Goal: Information Seeking & Learning: Learn about a topic

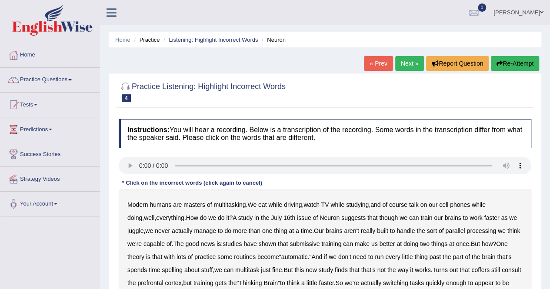
click at [374, 63] on link "« Prev" at bounding box center [378, 63] width 29 height 15
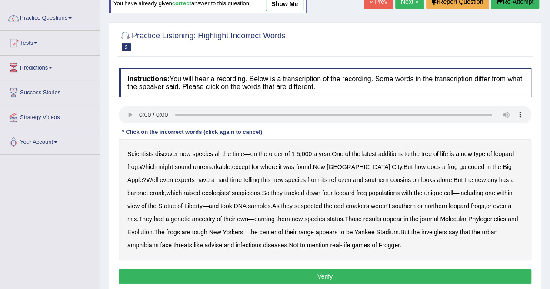
scroll to position [63, 0]
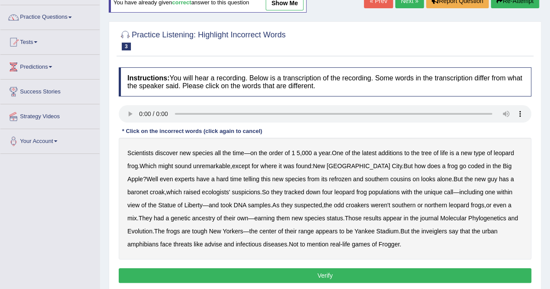
click at [392, 154] on b "additions" at bounding box center [390, 153] width 24 height 7
click at [391, 152] on b "additions" at bounding box center [390, 153] width 24 height 7
click at [390, 153] on b "additions" at bounding box center [390, 153] width 24 height 7
click at [329, 178] on b "refrozen" at bounding box center [340, 179] width 22 height 7
click at [329, 180] on b "refrozen" at bounding box center [340, 179] width 22 height 7
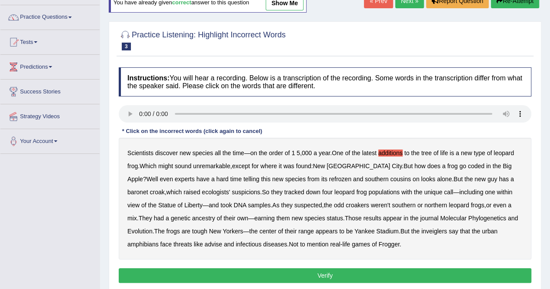
click at [393, 151] on b "additions" at bounding box center [390, 153] width 24 height 7
click at [394, 155] on div "Scientists discover new species all the time — on the order of 1 5 , 000 a year…" at bounding box center [325, 199] width 413 height 122
click at [468, 167] on b "coded" at bounding box center [476, 166] width 17 height 7
click at [329, 176] on b "refrozen" at bounding box center [340, 179] width 22 height 7
click at [421, 231] on b "inveiglers" at bounding box center [434, 231] width 26 height 7
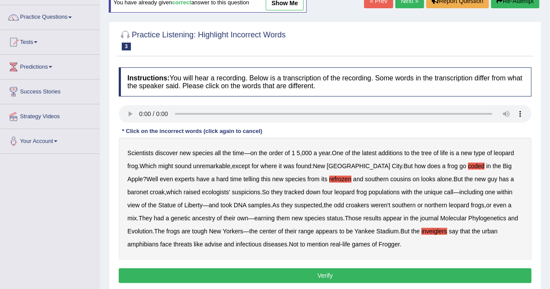
click at [204, 244] on b "advise" at bounding box center [212, 244] width 17 height 7
click at [333, 275] on button "Verify" at bounding box center [325, 275] width 413 height 15
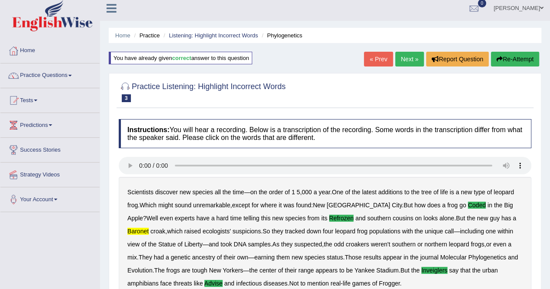
scroll to position [0, 0]
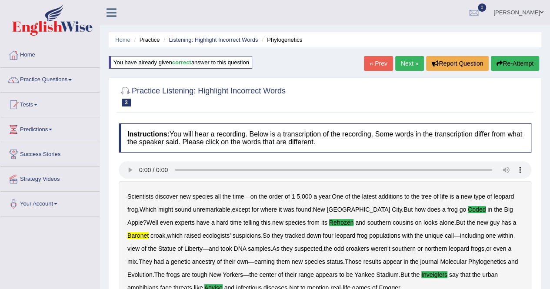
click at [407, 60] on link "Next »" at bounding box center [409, 63] width 29 height 15
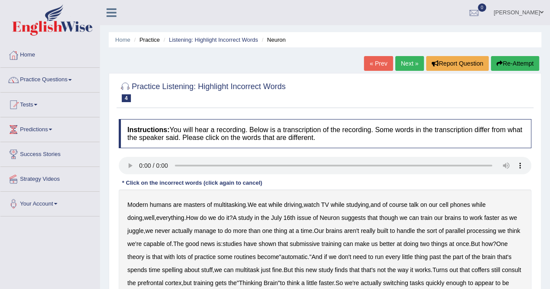
click at [484, 218] on b "faster" at bounding box center [491, 217] width 15 height 7
click at [299, 245] on b "submissive" at bounding box center [305, 243] width 30 height 7
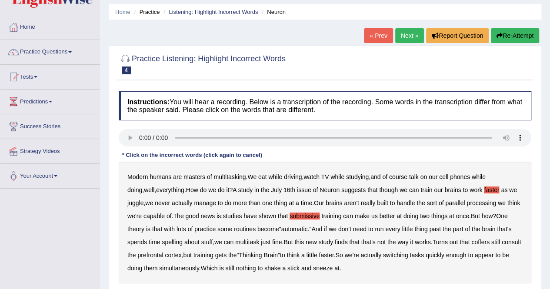
scroll to position [29, 0]
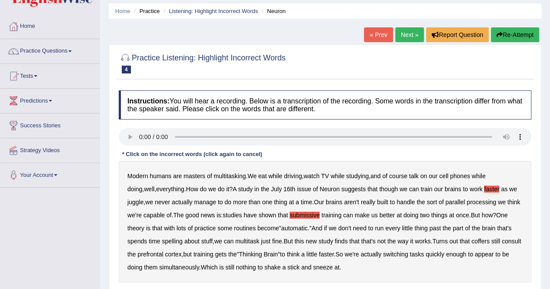
click at [484, 189] on b "faster" at bounding box center [491, 189] width 15 height 7
click at [471, 243] on b "coffers" at bounding box center [480, 241] width 18 height 7
click at [456, 253] on b "enough" at bounding box center [456, 254] width 20 height 7
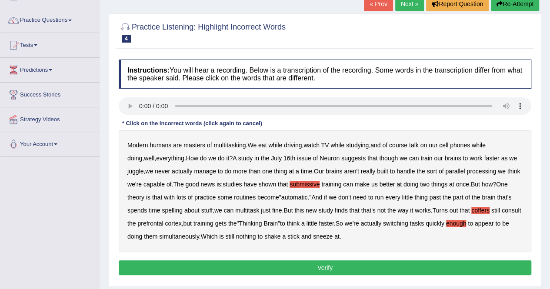
scroll to position [61, 0]
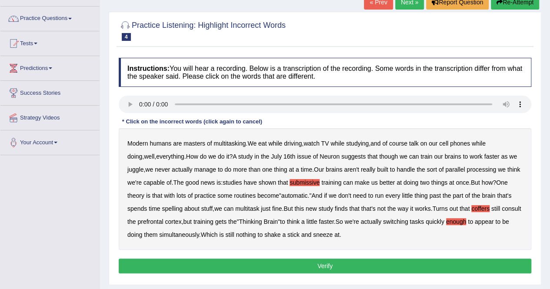
click at [455, 267] on button "Verify" at bounding box center [325, 266] width 413 height 15
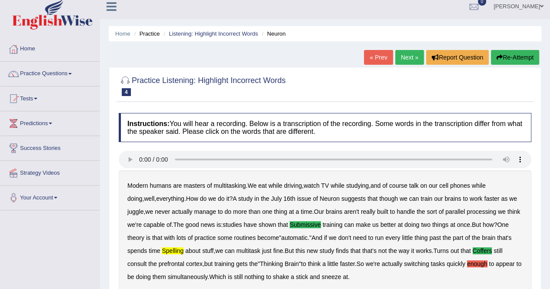
scroll to position [4, 0]
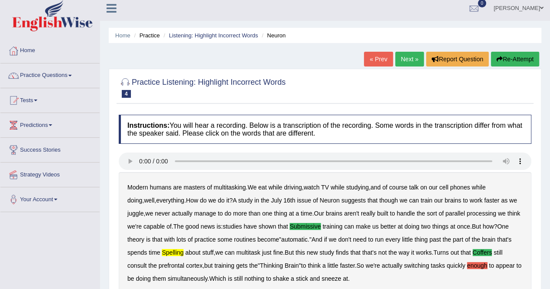
click at [410, 56] on link "Next »" at bounding box center [409, 59] width 29 height 15
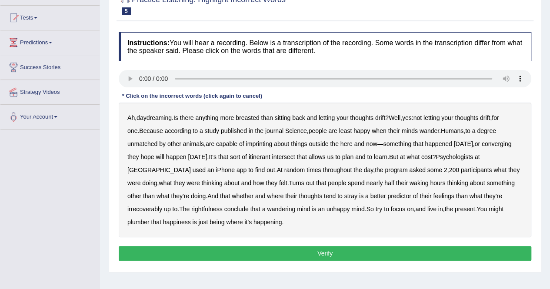
scroll to position [87, 0]
click at [246, 143] on b "imprinting" at bounding box center [259, 143] width 27 height 7
click at [456, 199] on div "Ah , daydreaming . Is there anything more breasted than sitting back and lettin…" at bounding box center [325, 170] width 413 height 135
click at [162, 206] on b "irrecoverably" at bounding box center [144, 209] width 35 height 7
click at [150, 219] on b "plumber" at bounding box center [138, 222] width 22 height 7
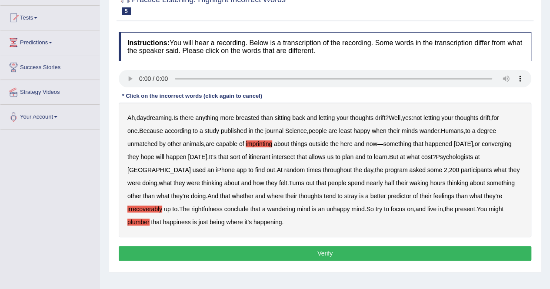
click at [316, 253] on button "Verify" at bounding box center [325, 253] width 413 height 15
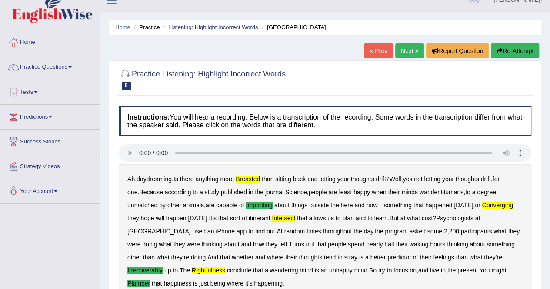
scroll to position [12, 0]
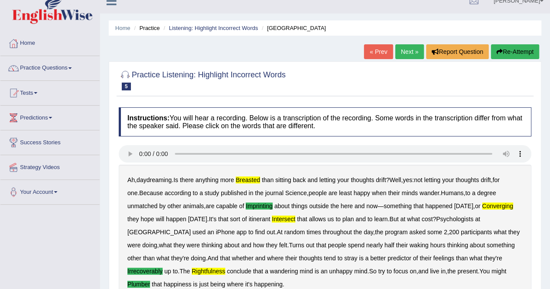
click at [30, 70] on link "Practice Questions" at bounding box center [49, 67] width 99 height 22
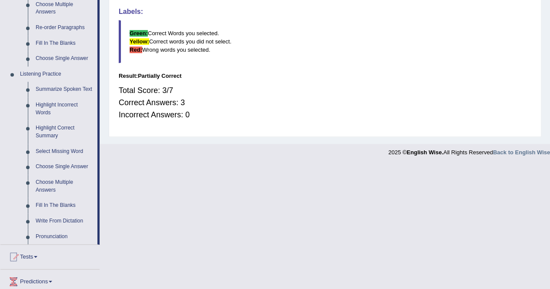
scroll to position [319, 0]
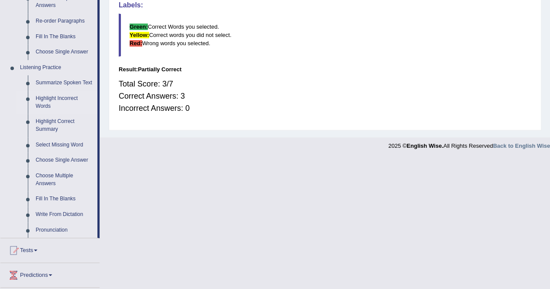
click at [42, 102] on link "Highlight Incorrect Words" at bounding box center [65, 102] width 66 height 23
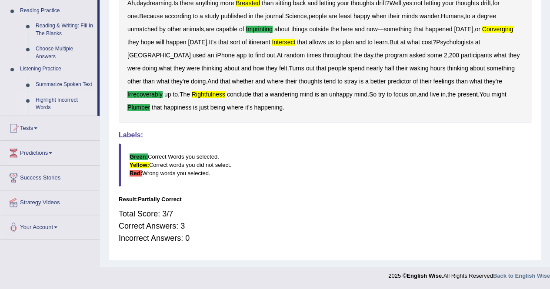
scroll to position [187, 0]
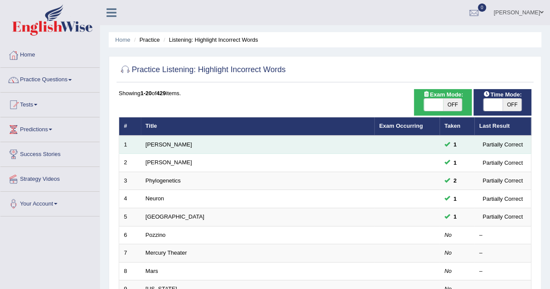
click at [517, 144] on div "Partially Correct" at bounding box center [502, 144] width 47 height 9
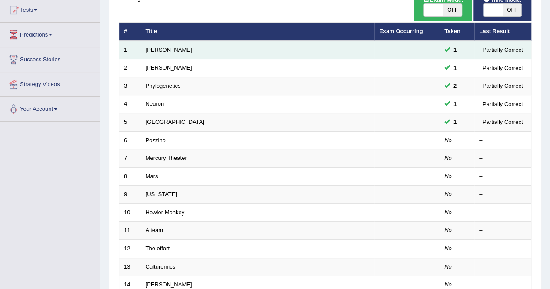
scroll to position [95, 0]
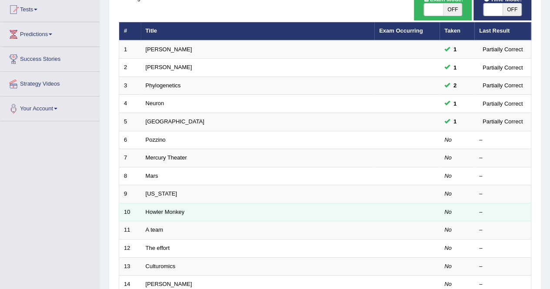
click at [513, 210] on div "–" at bounding box center [502, 212] width 47 height 8
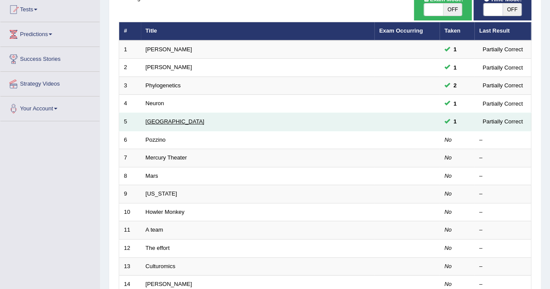
click at [154, 123] on link "[GEOGRAPHIC_DATA]" at bounding box center [175, 121] width 59 height 7
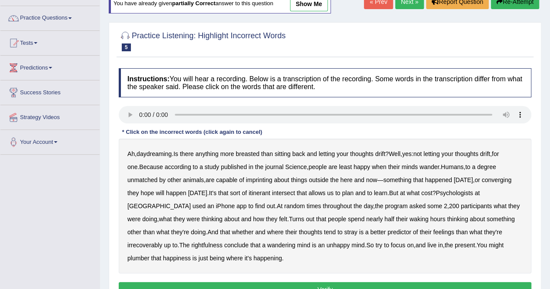
scroll to position [63, 0]
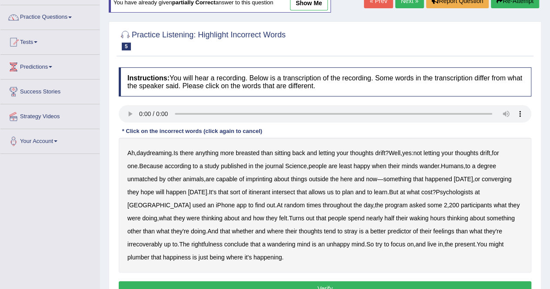
click at [251, 153] on b "breasted" at bounding box center [247, 153] width 23 height 7
click at [246, 180] on b "imprinting" at bounding box center [259, 179] width 27 height 7
click at [482, 179] on b "converging" at bounding box center [497, 179] width 30 height 7
click at [272, 192] on b "intersect" at bounding box center [283, 192] width 23 height 7
click at [162, 241] on b "irrecoverably" at bounding box center [144, 244] width 35 height 7
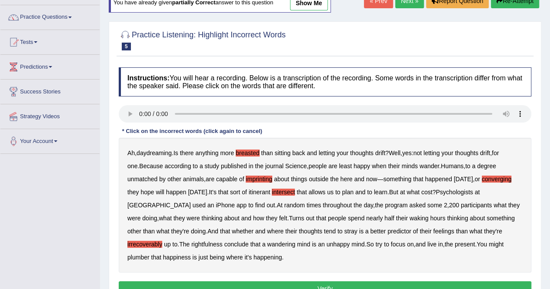
click at [142, 246] on div "Ah , daydreaming . Is there anything more breasted than sitting back and lettin…" at bounding box center [325, 205] width 413 height 135
click at [191, 241] on b "rightfulness" at bounding box center [206, 244] width 31 height 7
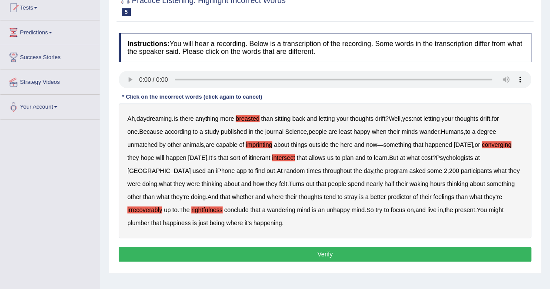
scroll to position [107, 0]
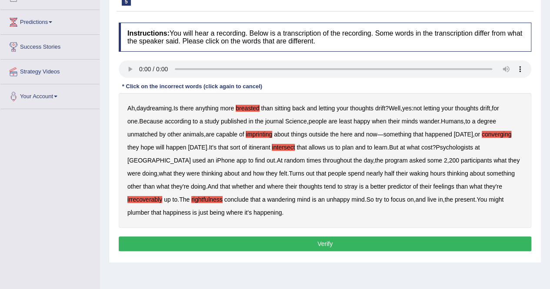
click at [150, 209] on b "plumber" at bounding box center [138, 212] width 22 height 7
click at [357, 240] on button "Verify" at bounding box center [325, 243] width 413 height 15
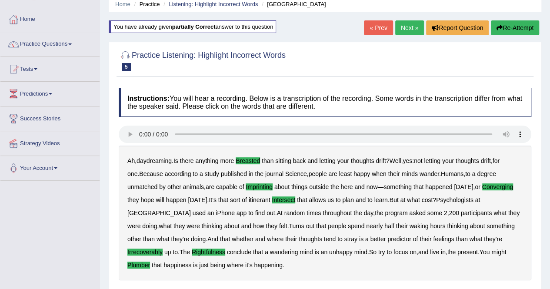
scroll to position [35, 0]
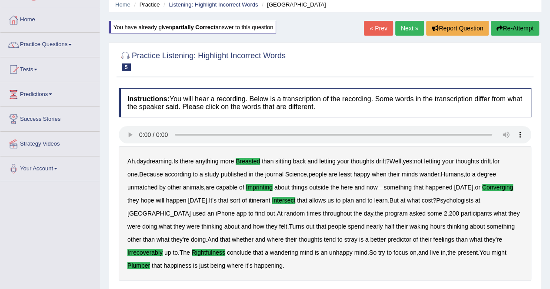
click at [410, 26] on link "Next »" at bounding box center [409, 28] width 29 height 15
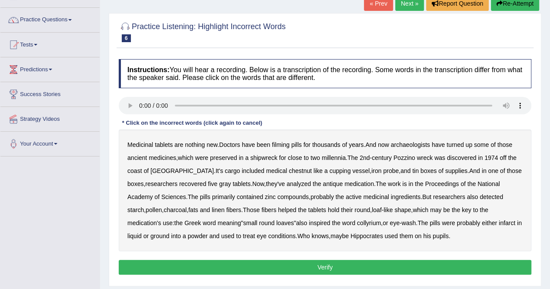
scroll to position [61, 0]
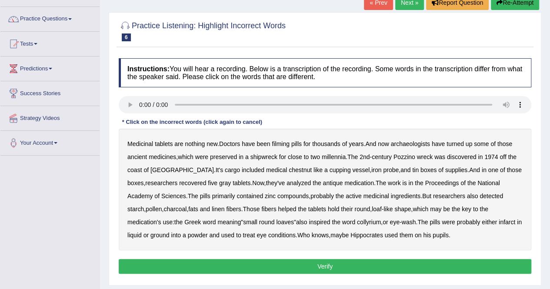
click at [285, 143] on b "filming" at bounding box center [280, 143] width 17 height 7
click at [289, 169] on b "chestnut" at bounding box center [300, 169] width 23 height 7
click at [499, 223] on b "infarct" at bounding box center [507, 222] width 17 height 7
click at [343, 265] on button "Verify" at bounding box center [325, 266] width 413 height 15
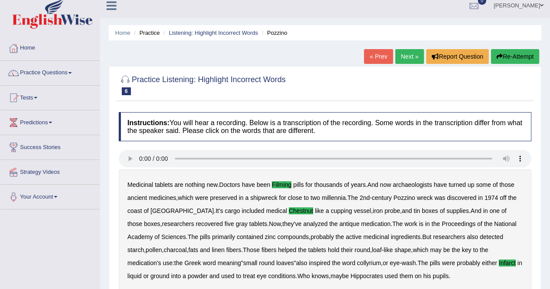
scroll to position [0, 0]
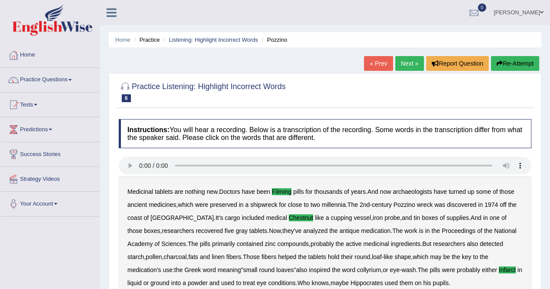
click at [407, 62] on link "Next »" at bounding box center [409, 63] width 29 height 15
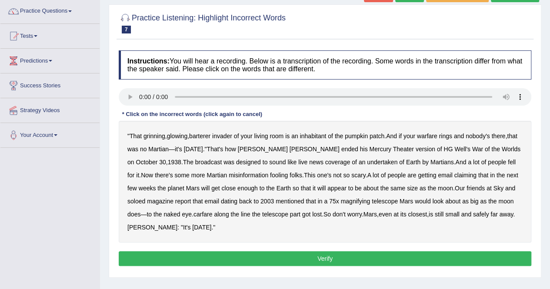
scroll to position [76, 0]
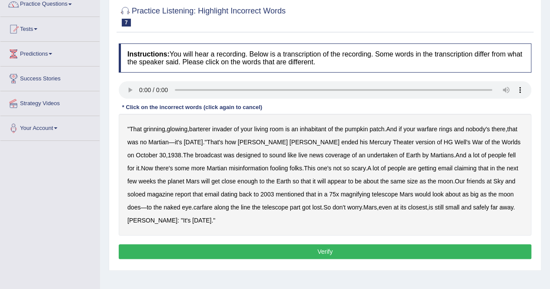
click at [203, 130] on b "barterer" at bounding box center [199, 129] width 21 height 7
click at [367, 155] on b "undertaken" at bounding box center [382, 155] width 30 height 7
click at [137, 196] on b "soloed" at bounding box center [136, 194] width 18 height 7
click at [203, 208] on b "carfare" at bounding box center [202, 207] width 19 height 7
click at [354, 250] on button "Verify" at bounding box center [325, 251] width 413 height 15
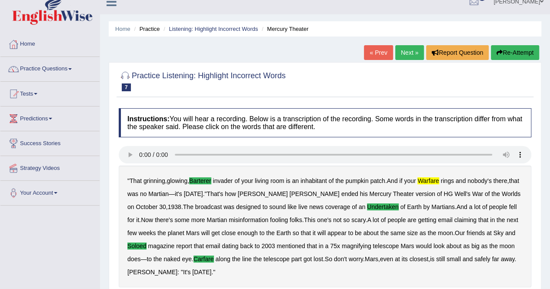
scroll to position [9, 0]
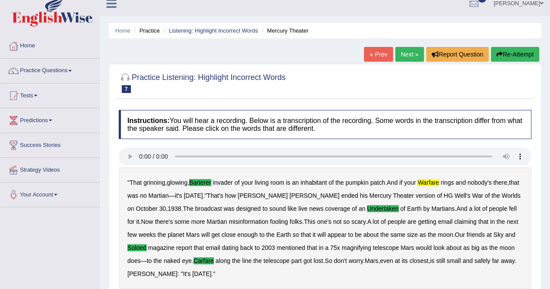
click at [410, 55] on link "Next »" at bounding box center [409, 54] width 29 height 15
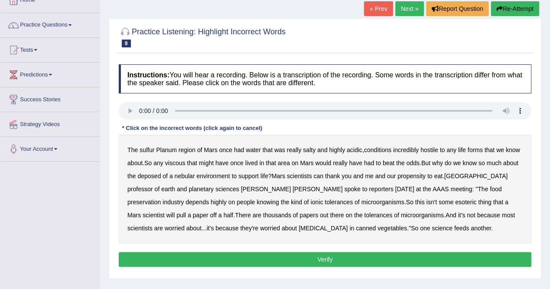
scroll to position [57, 0]
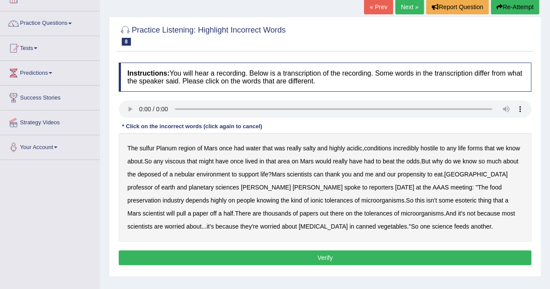
click at [476, 148] on b "forms" at bounding box center [474, 148] width 15 height 7
click at [154, 175] on b "deposed" at bounding box center [148, 174] width 23 height 7
click at [233, 210] on b "half" at bounding box center [228, 213] width 10 height 7
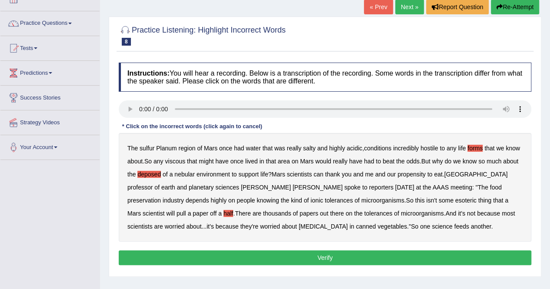
click at [150, 149] on b "sulfur" at bounding box center [147, 148] width 15 height 7
click at [477, 148] on b "forms" at bounding box center [474, 148] width 15 height 7
click at [181, 163] on b "viscous" at bounding box center [175, 161] width 20 height 7
click at [183, 175] on b "nebular" at bounding box center [184, 174] width 20 height 7
click at [333, 259] on button "Verify" at bounding box center [325, 257] width 413 height 15
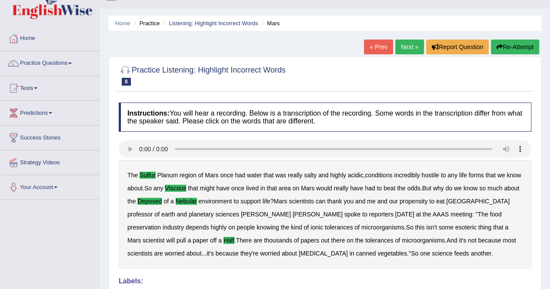
scroll to position [0, 0]
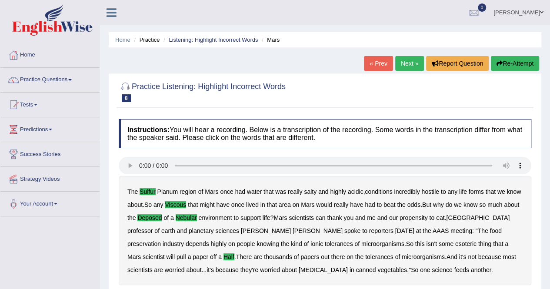
click at [407, 60] on link "Next »" at bounding box center [409, 63] width 29 height 15
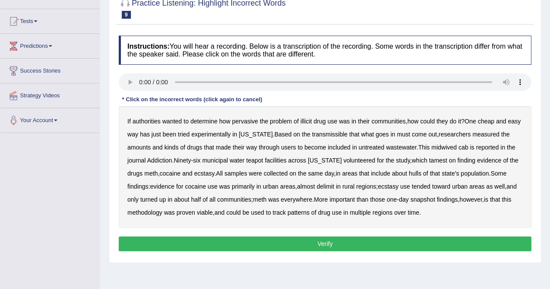
scroll to position [93, 0]
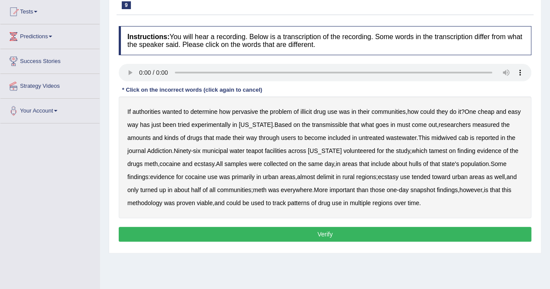
drag, startPoint x: 365, startPoint y: 109, endPoint x: 237, endPoint y: 118, distance: 127.7
click at [237, 118] on div "If authorities wanted to determine how pervasive the problem of illicit drug us…" at bounding box center [325, 158] width 413 height 122
click at [335, 124] on b "transmissible" at bounding box center [330, 124] width 36 height 7
click at [443, 139] on b "midwived" at bounding box center [443, 137] width 25 height 7
click at [429, 149] on b "tamest" at bounding box center [438, 150] width 18 height 7
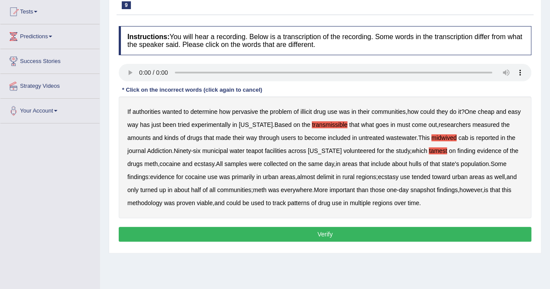
click at [420, 161] on b "hulls" at bounding box center [415, 163] width 13 height 7
click at [329, 178] on b "delimit" at bounding box center [324, 176] width 17 height 7
click at [306, 203] on b "patterns" at bounding box center [298, 203] width 22 height 7
click at [330, 230] on button "Verify" at bounding box center [325, 234] width 413 height 15
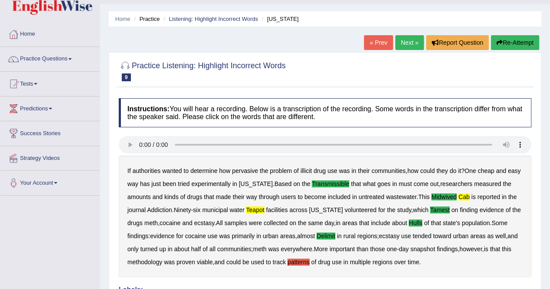
scroll to position [21, 0]
click at [405, 44] on link "Next »" at bounding box center [409, 42] width 29 height 15
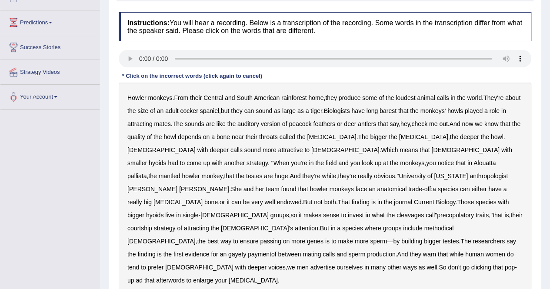
scroll to position [107, 0]
click at [396, 112] on b "barest" at bounding box center [388, 110] width 17 height 7
click at [396, 212] on b "cleavages" at bounding box center [409, 215] width 27 height 7
click at [424, 225] on b "methodical" at bounding box center [439, 228] width 30 height 7
click at [246, 251] on b "gayety" at bounding box center [237, 254] width 18 height 7
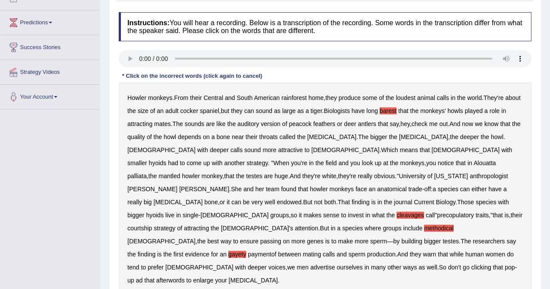
click at [276, 251] on b "paymentof" at bounding box center [262, 254] width 28 height 7
click at [184, 277] on b "afterwords" at bounding box center [170, 280] width 28 height 7
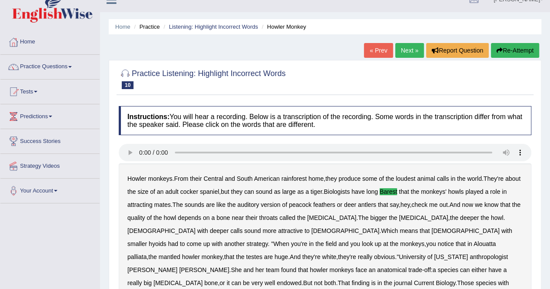
scroll to position [0, 0]
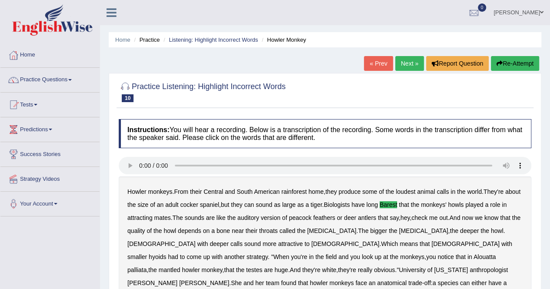
click at [348, 253] on b "and" at bounding box center [343, 256] width 10 height 7
click at [412, 62] on link "Next »" at bounding box center [409, 63] width 29 height 15
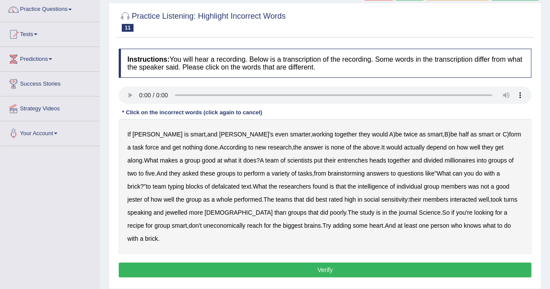
scroll to position [71, 0]
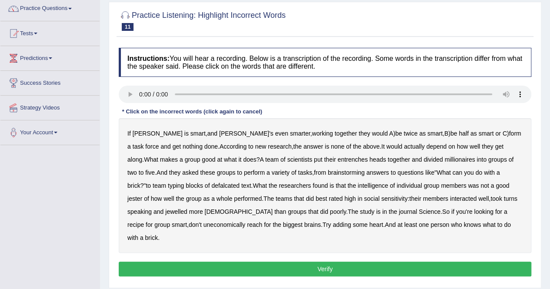
click at [337, 159] on b "entrenches" at bounding box center [352, 159] width 30 height 7
click at [444, 160] on b "millionaires" at bounding box center [459, 159] width 30 height 7
click at [211, 186] on b "defalcated" at bounding box center [225, 185] width 28 height 7
click at [142, 195] on b "jester" at bounding box center [134, 198] width 15 height 7
click at [165, 211] on b "jewelled" at bounding box center [176, 211] width 22 height 7
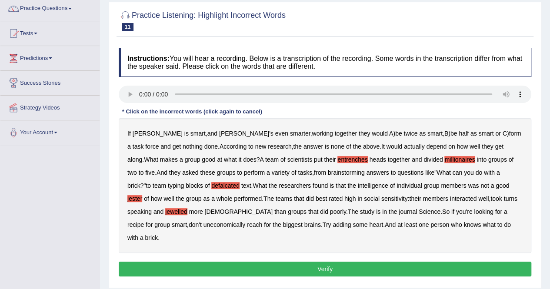
click at [203, 223] on b "uneconomically" at bounding box center [224, 224] width 42 height 7
click at [355, 262] on button "Verify" at bounding box center [325, 269] width 413 height 15
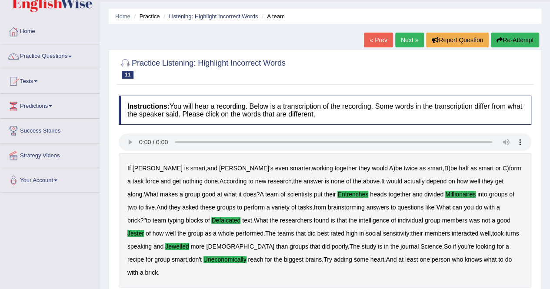
scroll to position [0, 0]
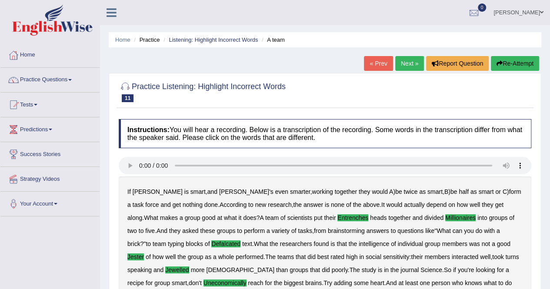
click at [406, 63] on link "Next »" at bounding box center [409, 63] width 29 height 15
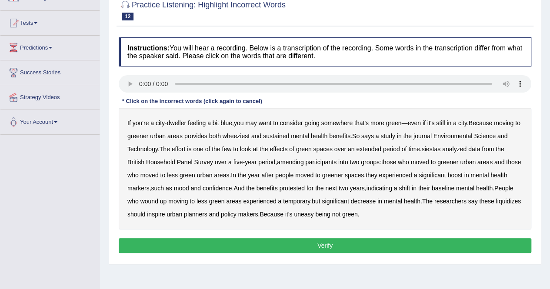
scroll to position [83, 0]
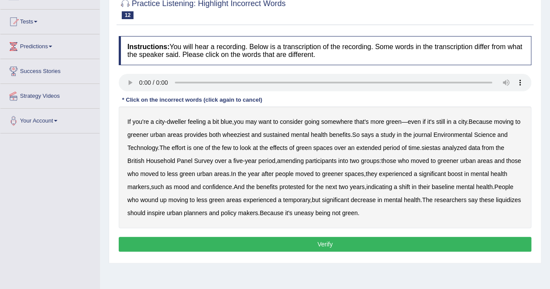
click at [269, 120] on b "want" at bounding box center [265, 121] width 13 height 7
click at [250, 135] on b "wheeziest" at bounding box center [236, 134] width 27 height 7
click at [435, 149] on b "siestas" at bounding box center [430, 147] width 19 height 7
click at [296, 162] on b "amending" at bounding box center [290, 160] width 27 height 7
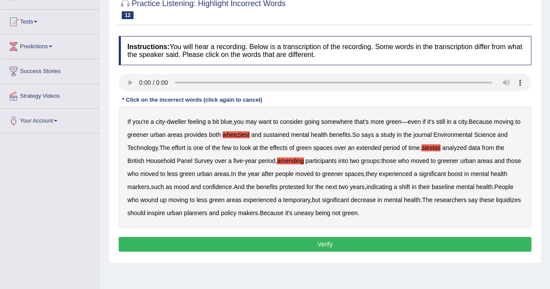
click at [140, 215] on div "If you're a city - dweller feeling a bit blue , you may want to consider going …" at bounding box center [325, 168] width 413 height 122
click at [496, 203] on b "liquidizes" at bounding box center [508, 199] width 25 height 7
click at [305, 186] on b "protested" at bounding box center [292, 186] width 25 height 7
click at [145, 213] on b "should" at bounding box center [136, 213] width 18 height 7
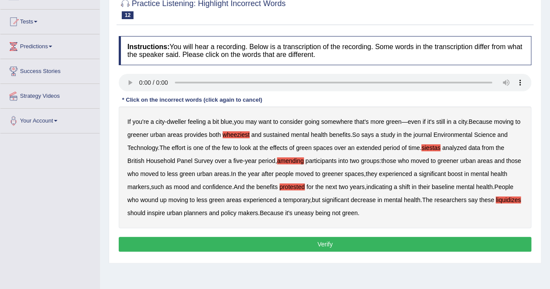
click at [340, 243] on button "Verify" at bounding box center [325, 244] width 413 height 15
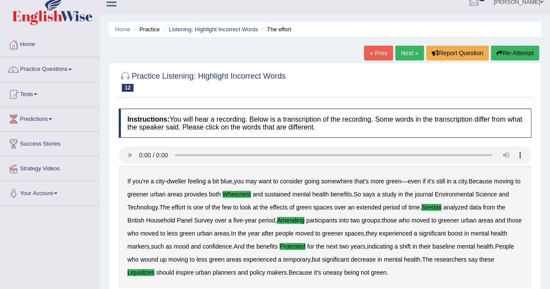
scroll to position [10, 0]
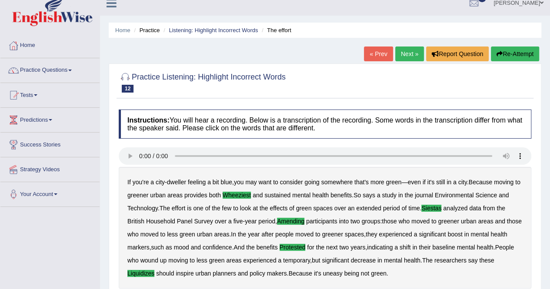
click at [406, 53] on link "Next »" at bounding box center [409, 54] width 29 height 15
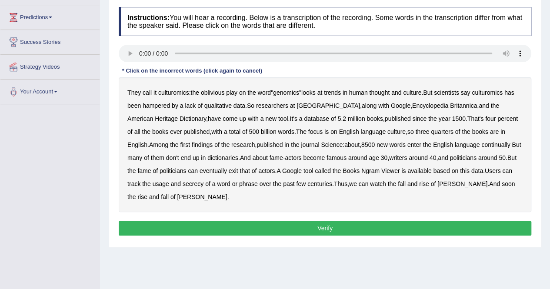
scroll to position [110, 0]
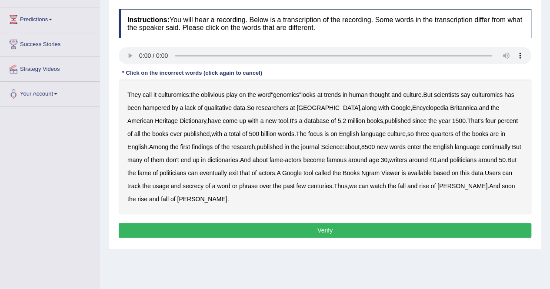
click at [481, 147] on b "continually" at bounding box center [495, 146] width 29 height 7
click at [183, 187] on b "secrecy" at bounding box center [193, 186] width 21 height 7
click at [321, 226] on button "Verify" at bounding box center [325, 230] width 413 height 15
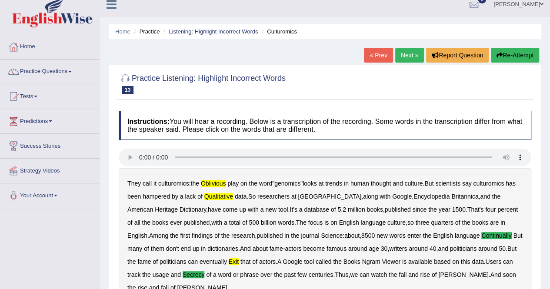
scroll to position [0, 0]
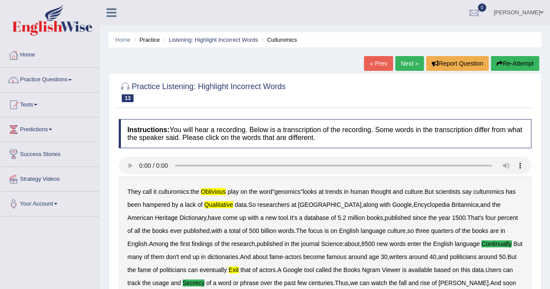
click at [404, 64] on link "Next »" at bounding box center [409, 63] width 29 height 15
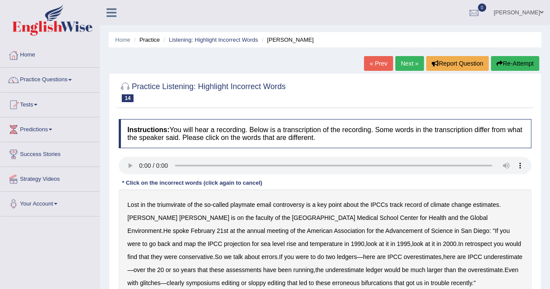
click at [377, 66] on link "« Prev" at bounding box center [378, 63] width 29 height 15
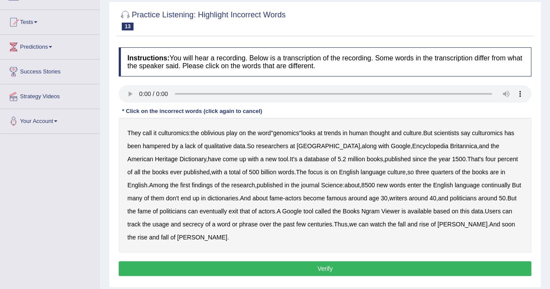
scroll to position [88, 0]
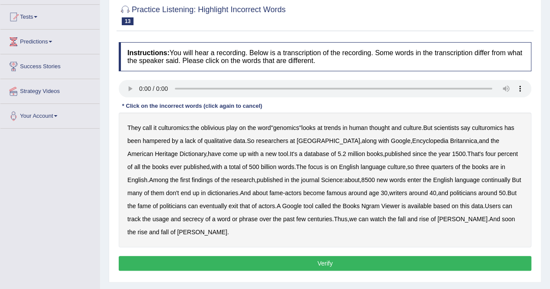
click at [215, 127] on b "oblivious" at bounding box center [212, 127] width 23 height 7
click at [226, 140] on b "qualitative" at bounding box center [217, 140] width 27 height 7
click at [481, 179] on b "continually" at bounding box center [495, 179] width 29 height 7
click at [229, 206] on b "exit" at bounding box center [234, 206] width 10 height 7
click at [183, 218] on b "secrecy" at bounding box center [193, 219] width 21 height 7
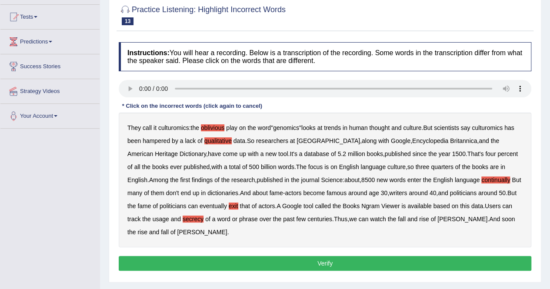
click at [327, 260] on button "Verify" at bounding box center [325, 263] width 413 height 15
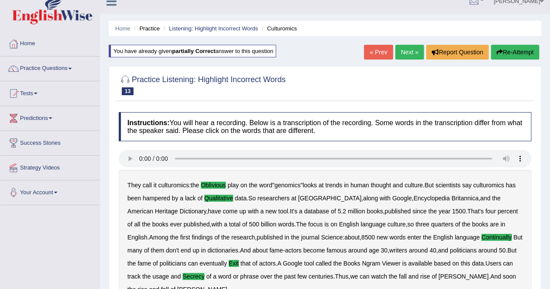
scroll to position [0, 0]
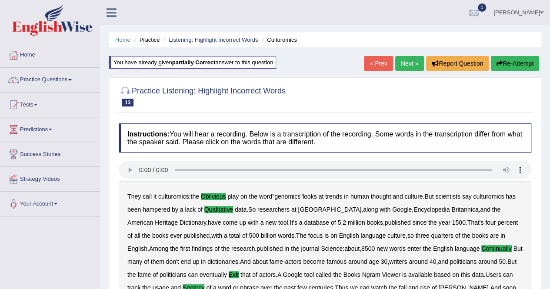
click at [405, 63] on link "Next »" at bounding box center [409, 63] width 29 height 15
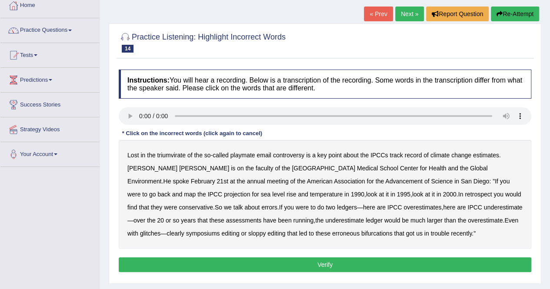
scroll to position [48, 0]
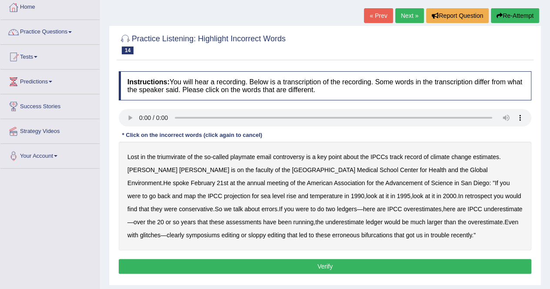
click at [220, 232] on b "symposiums" at bounding box center [203, 235] width 34 height 7
click at [406, 16] on link "Next »" at bounding box center [409, 15] width 29 height 15
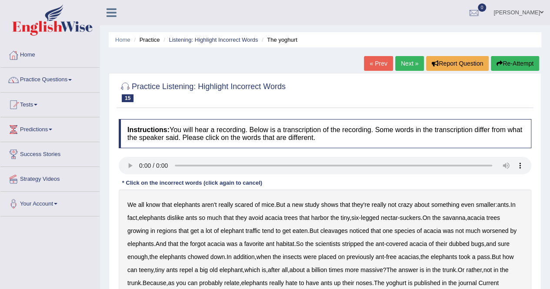
click at [380, 62] on link "« Prev" at bounding box center [378, 63] width 29 height 15
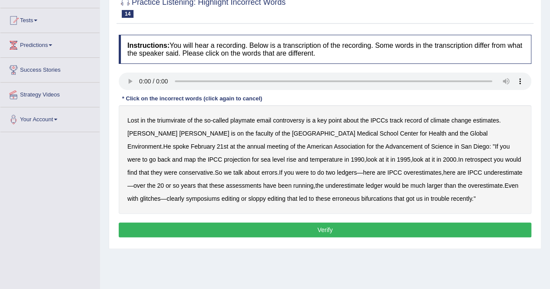
scroll to position [86, 0]
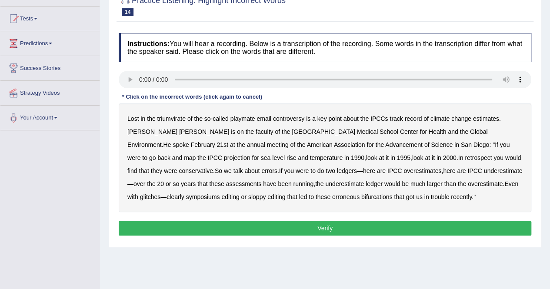
click at [468, 184] on b "overestimate" at bounding box center [485, 183] width 35 height 7
click at [297, 144] on b "the" at bounding box center [301, 144] width 8 height 7
click at [465, 158] on b "retrospect" at bounding box center [478, 157] width 27 height 7
click b "conservative"
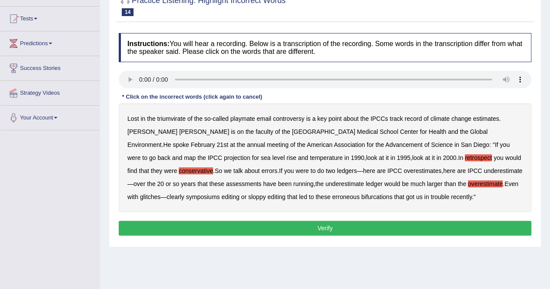
drag, startPoint x: 449, startPoint y: 155, endPoint x: 358, endPoint y: 192, distance: 98.7
click div "Lost in the triumvirate of the so - called playmate email controversy is a key …"
click button "Verify"
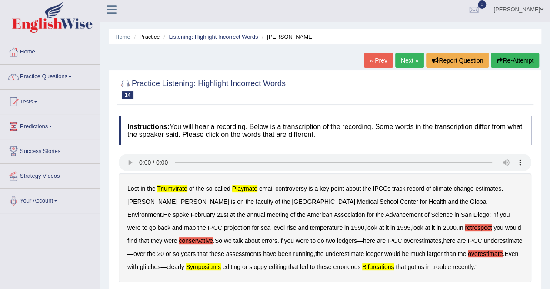
scroll to position [0, 0]
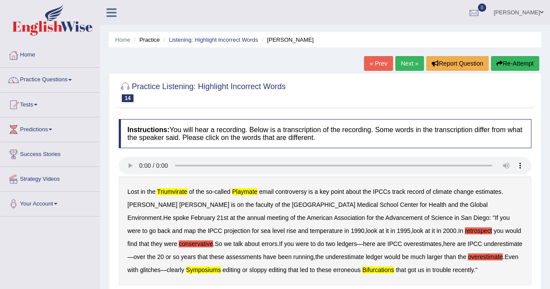
click link "Practice Questions"
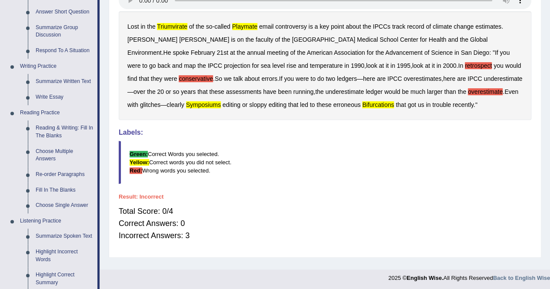
scroll to position [166, 0]
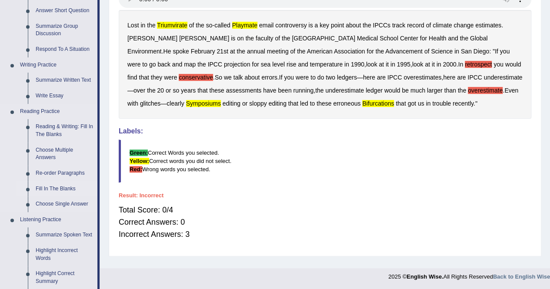
click link "Fill In The Blanks"
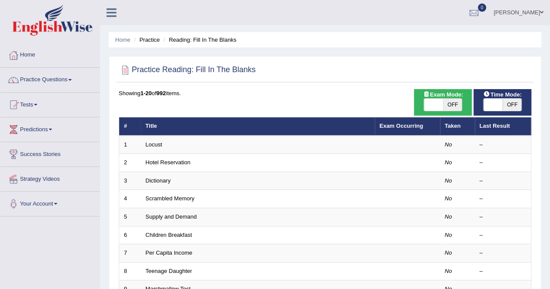
click at [31, 80] on link "Practice Questions" at bounding box center [49, 79] width 99 height 22
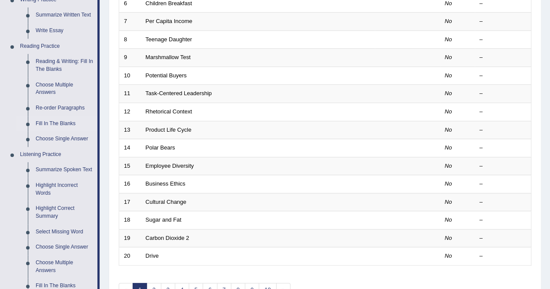
scroll to position [240, 0]
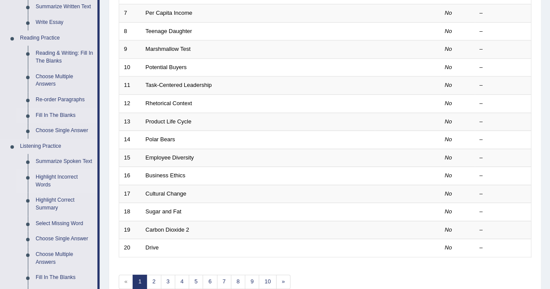
click at [43, 182] on link "Highlight Incorrect Words" at bounding box center [65, 181] width 66 height 23
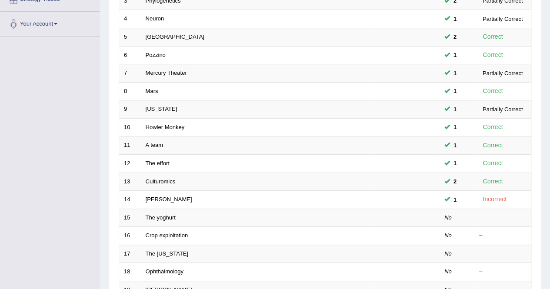
scroll to position [282, 0]
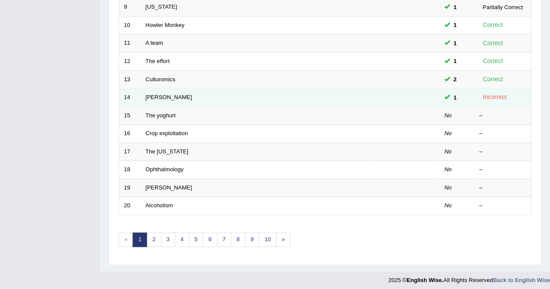
click at [393, 96] on td at bounding box center [406, 98] width 65 height 18
click at [469, 96] on td "1" at bounding box center [456, 98] width 35 height 18
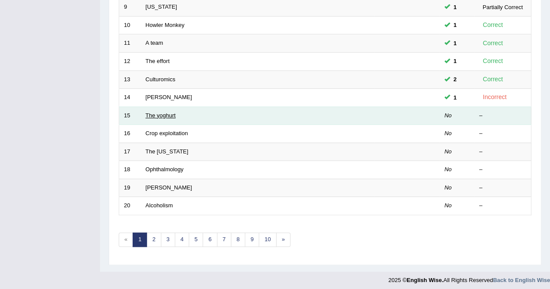
click at [158, 114] on link "The yoghurt" at bounding box center [161, 115] width 30 height 7
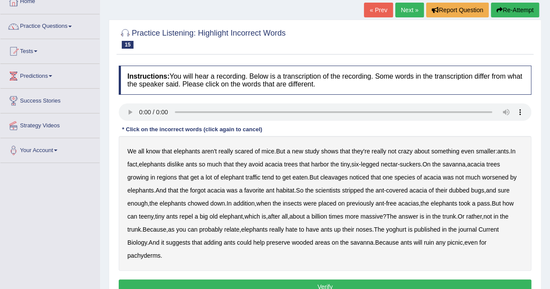
scroll to position [46, 0]
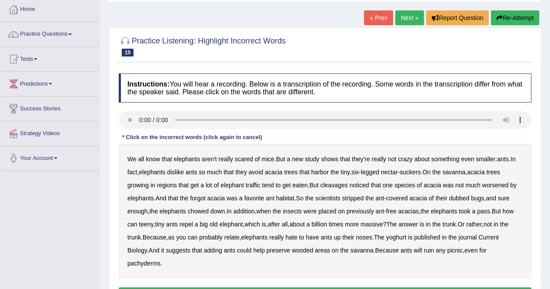
click at [343, 186] on b "cleavages" at bounding box center [333, 185] width 27 height 7
click at [405, 238] on b "yoghurt" at bounding box center [396, 237] width 20 height 7
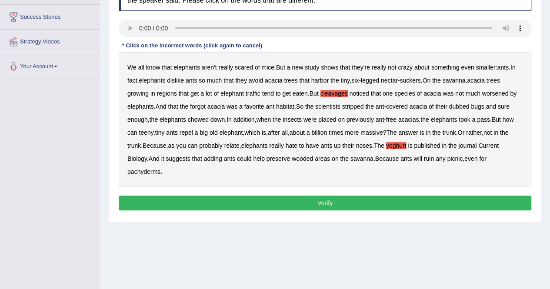
scroll to position [138, 0]
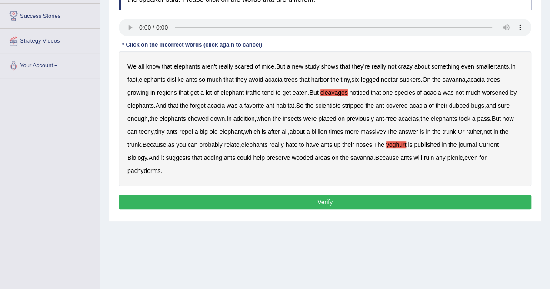
click at [326, 203] on button "Verify" at bounding box center [325, 202] width 413 height 15
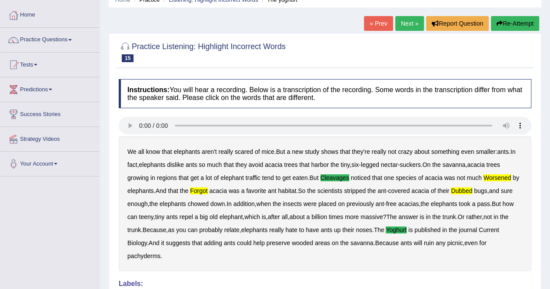
scroll to position [37, 0]
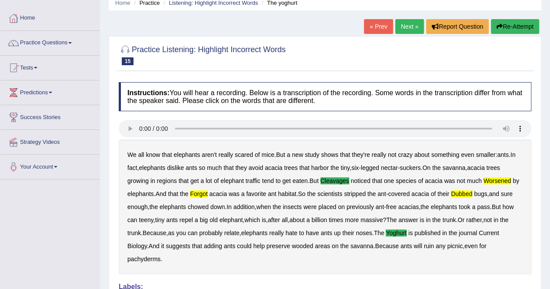
click at [406, 26] on link "Next »" at bounding box center [409, 26] width 29 height 15
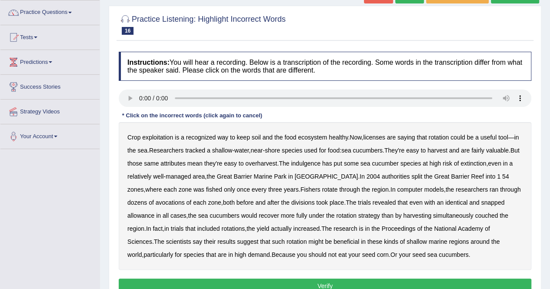
scroll to position [79, 0]
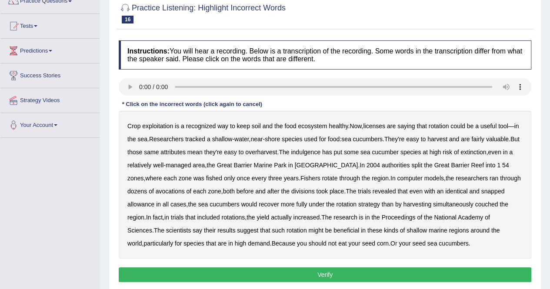
click at [375, 125] on b "licenses" at bounding box center [374, 126] width 22 height 7
click at [319, 153] on b "indulgence" at bounding box center [306, 152] width 30 height 7
click at [481, 192] on b "snapped" at bounding box center [492, 191] width 23 height 7
click at [475, 203] on b "couched" at bounding box center [486, 204] width 23 height 7
click at [156, 190] on b "avocations" at bounding box center [170, 191] width 29 height 7
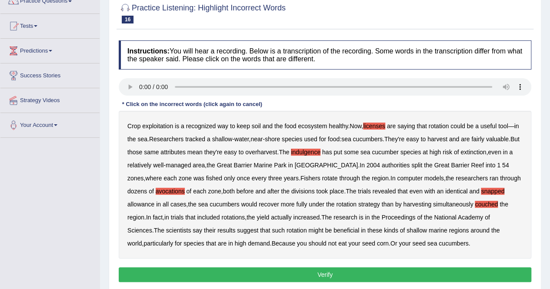
click at [339, 276] on button "Verify" at bounding box center [325, 274] width 413 height 15
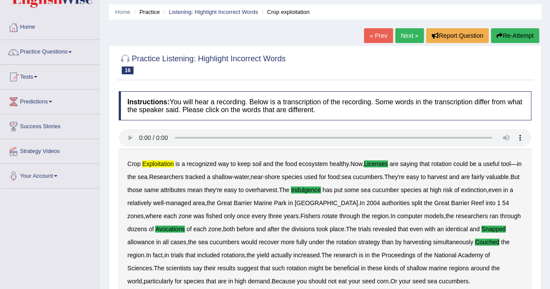
scroll to position [37, 0]
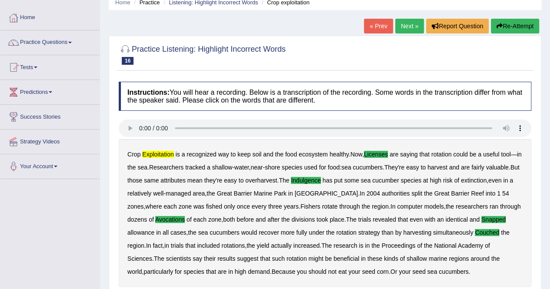
click at [416, 24] on link "Next »" at bounding box center [409, 26] width 29 height 15
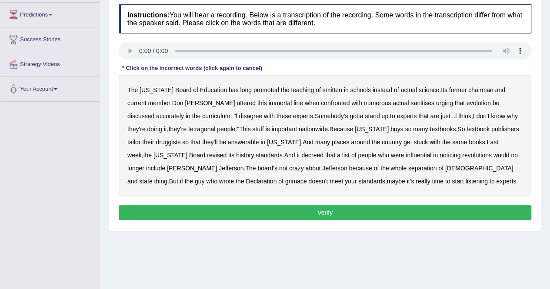
scroll to position [135, 0]
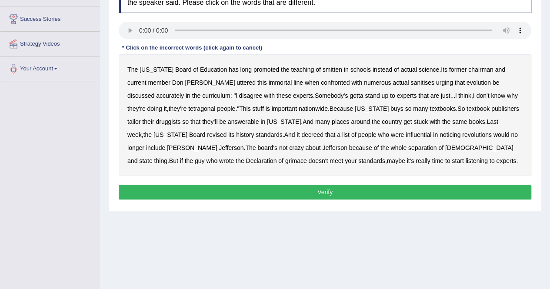
click at [323, 70] on b "smitten" at bounding box center [333, 69] width 20 height 7
click at [410, 83] on b "sanitises" at bounding box center [421, 82] width 23 height 7
click at [188, 107] on b "tetragonal" at bounding box center [201, 108] width 27 height 7
click at [483, 112] on div "The [US_STATE] Board of Education has long promoted the teaching of smitten in …" at bounding box center [325, 115] width 413 height 122
click at [180, 118] on b "druggists" at bounding box center [168, 121] width 25 height 7
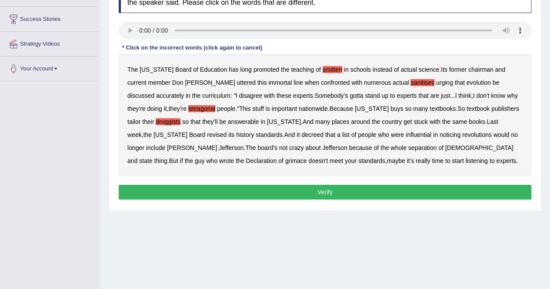
click at [439, 135] on b "noticing" at bounding box center [449, 134] width 21 height 7
click at [307, 157] on b "grimace" at bounding box center [296, 160] width 22 height 7
click at [410, 79] on b "sanitises" at bounding box center [421, 82] width 23 height 7
click at [326, 187] on button "Verify" at bounding box center [325, 192] width 413 height 15
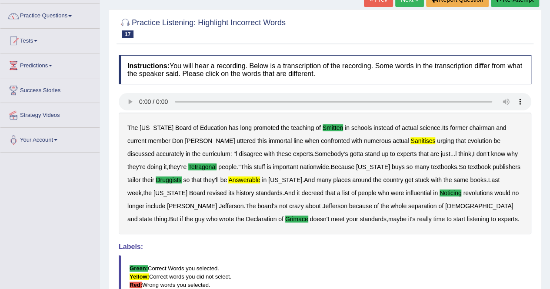
scroll to position [60, 0]
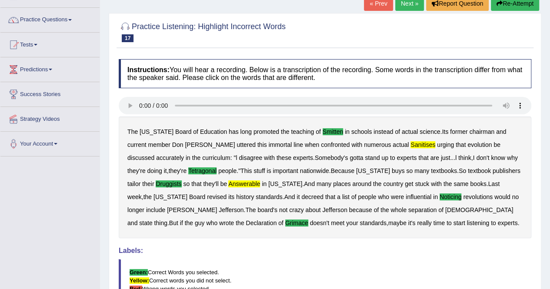
click at [416, 2] on link "Next »" at bounding box center [409, 3] width 29 height 15
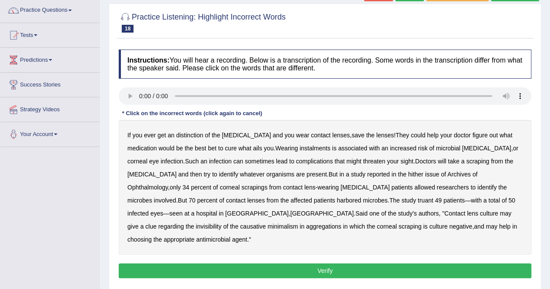
scroll to position [73, 0]
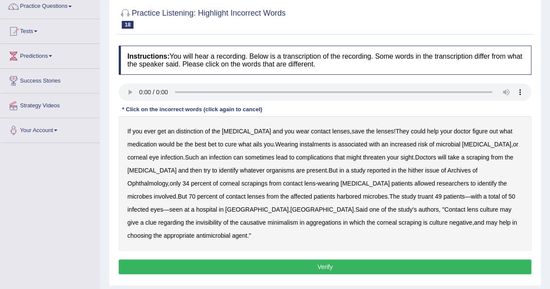
click at [195, 132] on b "distinction" at bounding box center [189, 131] width 27 height 7
click at [300, 144] on b "instalments" at bounding box center [315, 144] width 31 height 7
click at [408, 169] on b "hither" at bounding box center [415, 170] width 15 height 7
click at [418, 196] on b "truant" at bounding box center [426, 196] width 16 height 7
click at [221, 219] on b "invisibility" at bounding box center [209, 222] width 26 height 7
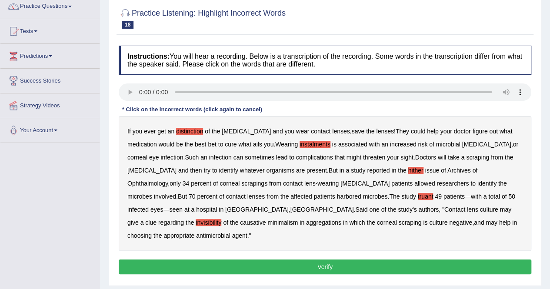
click at [298, 219] on b "minimalism" at bounding box center [282, 222] width 30 height 7
click at [341, 219] on b "aggregations" at bounding box center [323, 222] width 35 height 7
click at [336, 260] on button "Verify" at bounding box center [325, 267] width 413 height 15
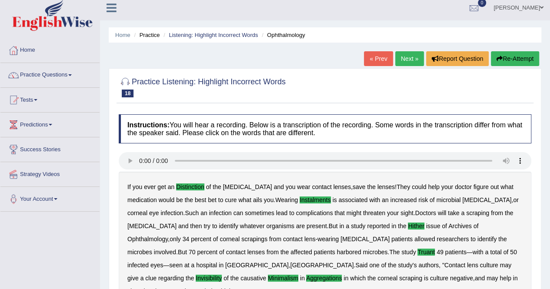
scroll to position [0, 0]
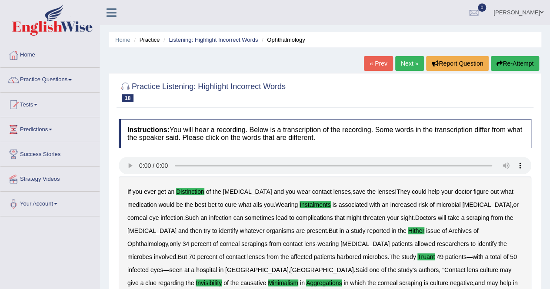
click at [409, 64] on link "Next »" at bounding box center [409, 63] width 29 height 15
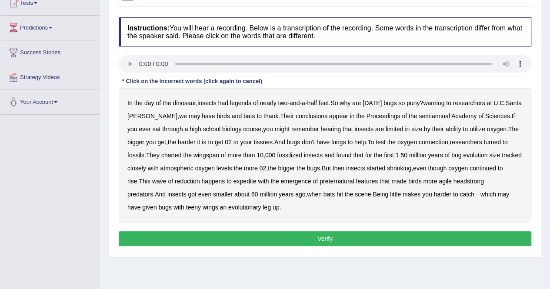
scroll to position [103, 0]
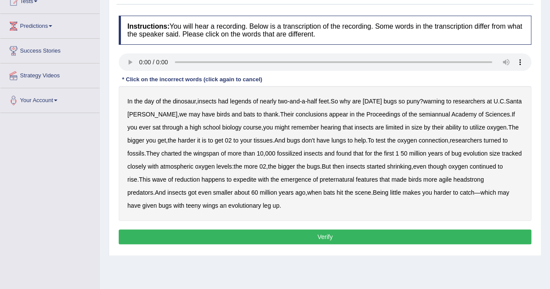
click at [251, 102] on b "legends" at bounding box center [240, 101] width 21 height 7
click at [439, 102] on b "warning" at bounding box center [433, 101] width 21 height 7
click at [423, 115] on b "semiannual" at bounding box center [434, 114] width 31 height 7
click at [285, 182] on div "In the day of the dinosaur , insects had legends of nearly two - and - a - half…" at bounding box center [325, 153] width 413 height 135
click at [256, 180] on b "expedite" at bounding box center [244, 179] width 23 height 7
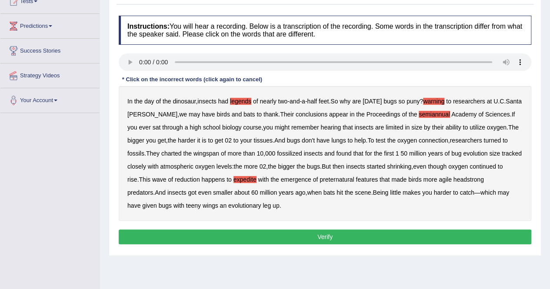
click at [484, 181] on b "headstrong" at bounding box center [468, 179] width 30 height 7
click at [358, 233] on button "Verify" at bounding box center [325, 237] width 413 height 15
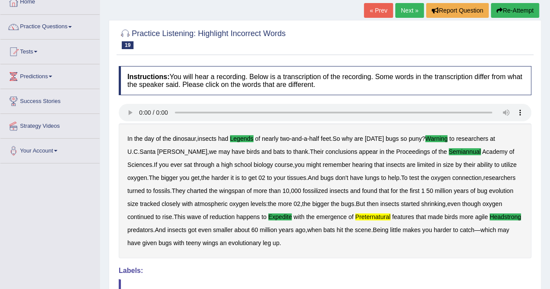
scroll to position [0, 0]
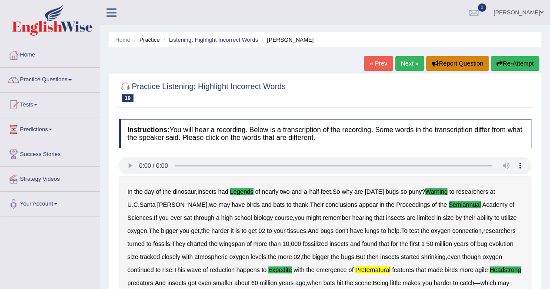
click at [453, 63] on button "Report Question" at bounding box center [457, 63] width 63 height 15
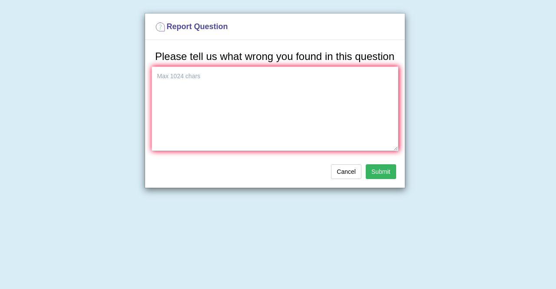
click at [351, 185] on div "Cancel Submit" at bounding box center [275, 172] width 260 height 30
click at [347, 172] on button "Cancel" at bounding box center [346, 171] width 30 height 15
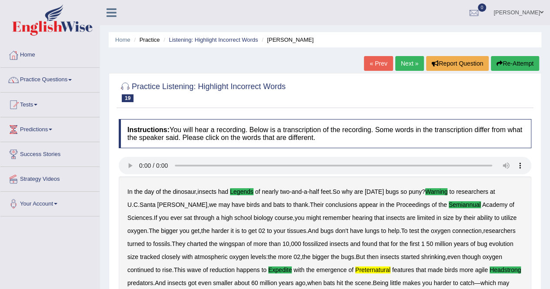
click at [33, 81] on link "Practice Questions" at bounding box center [49, 79] width 99 height 22
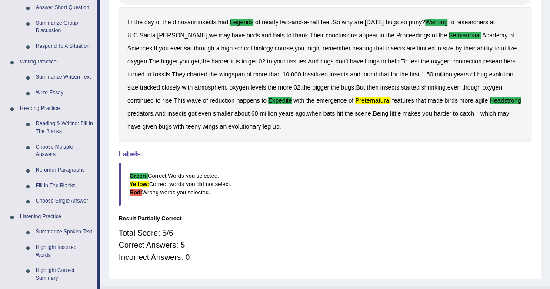
scroll to position [170, 0]
click at [44, 185] on link "Fill In The Blanks" at bounding box center [65, 186] width 66 height 16
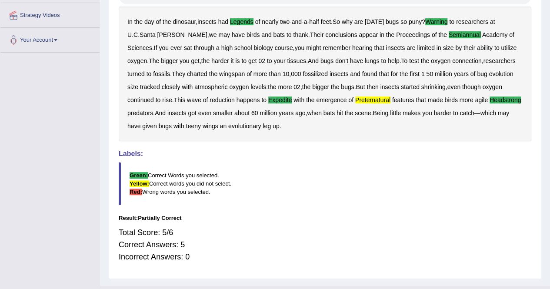
scroll to position [187, 0]
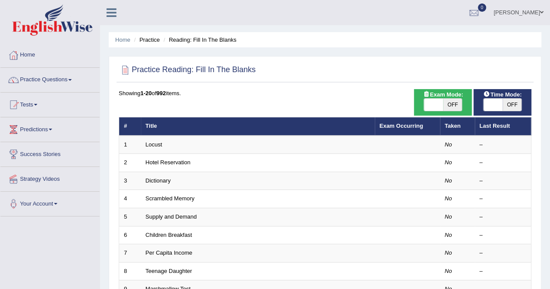
click at [33, 74] on link "Practice Questions" at bounding box center [49, 79] width 99 height 22
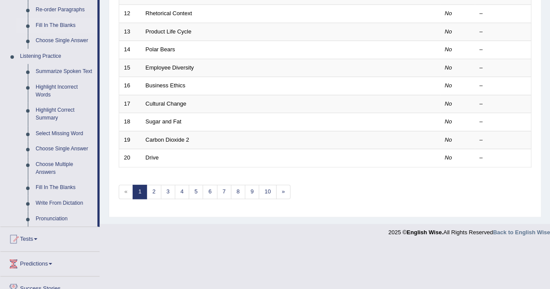
scroll to position [328, 0]
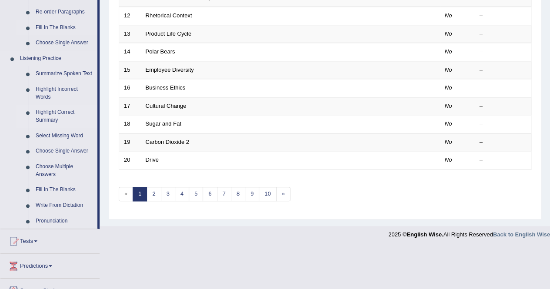
click at [46, 117] on link "Highlight Correct Summary" at bounding box center [65, 116] width 66 height 23
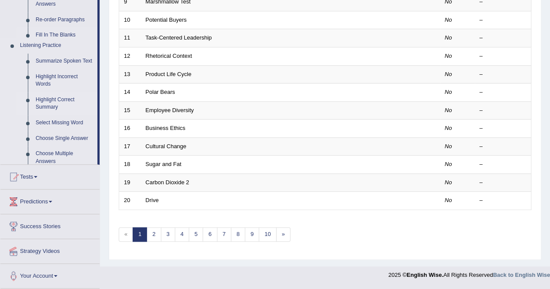
scroll to position [282, 0]
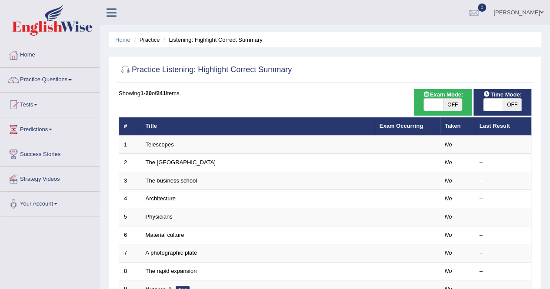
click at [30, 81] on link "Practice Questions" at bounding box center [49, 79] width 99 height 22
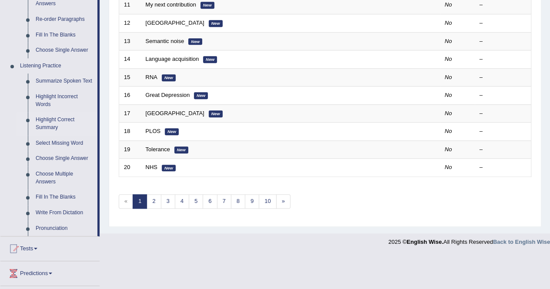
scroll to position [319, 0]
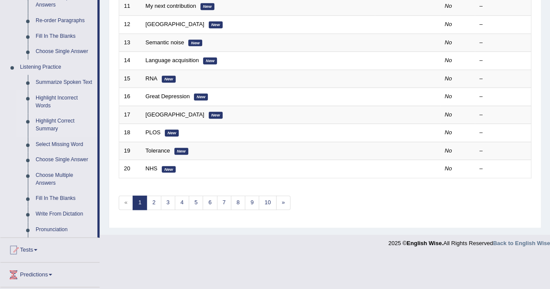
click at [46, 103] on link "Highlight Incorrect Words" at bounding box center [65, 101] width 66 height 23
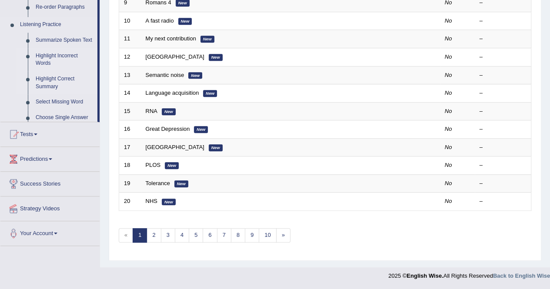
scroll to position [282, 0]
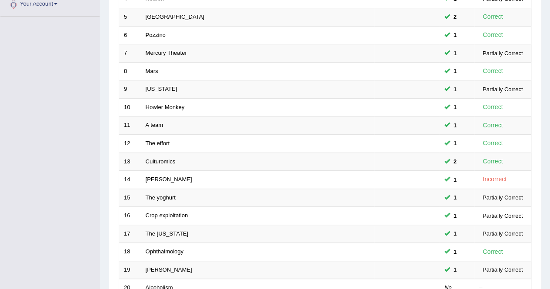
scroll to position [282, 0]
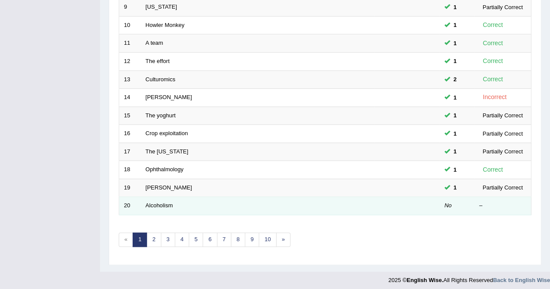
click at [141, 205] on td "Alcoholism" at bounding box center [257, 206] width 233 height 18
click at [158, 202] on link "Alcoholism" at bounding box center [159, 205] width 27 height 7
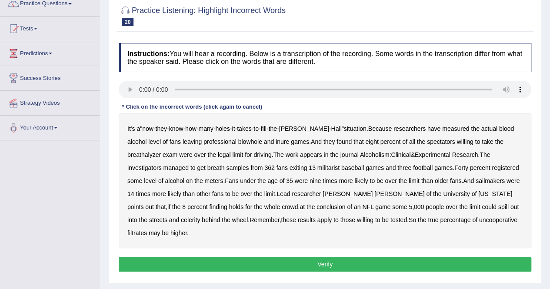
scroll to position [82, 0]
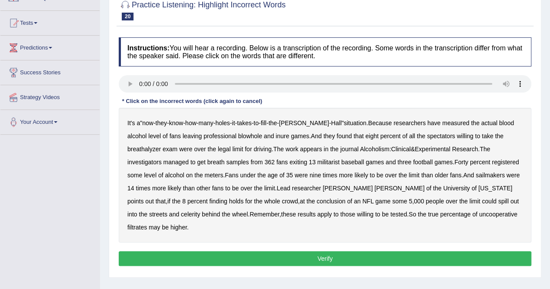
click at [317, 162] on b "militarist" at bounding box center [328, 162] width 22 height 7
click at [476, 176] on b "sailmakers" at bounding box center [490, 175] width 29 height 7
click at [200, 211] on b "celerity" at bounding box center [190, 214] width 19 height 7
click at [147, 224] on b "filtrates" at bounding box center [137, 227] width 20 height 7
click at [238, 133] on b "blowhole" at bounding box center [250, 136] width 24 height 7
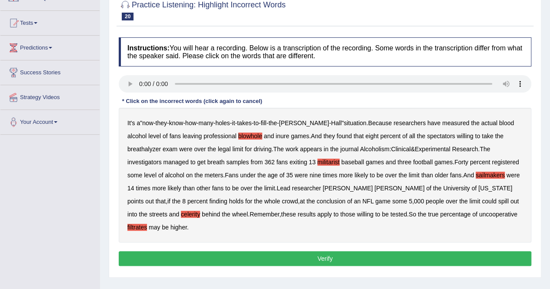
click at [340, 251] on button "Verify" at bounding box center [325, 258] width 413 height 15
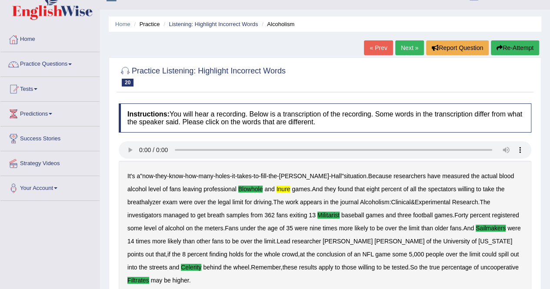
scroll to position [0, 0]
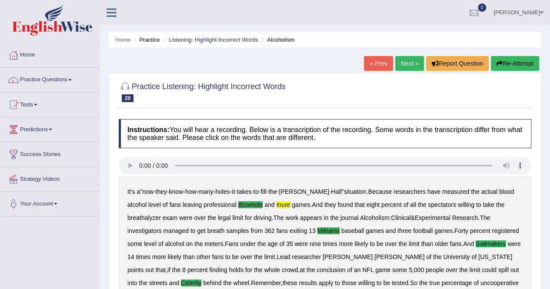
click at [39, 76] on link "Practice Questions" at bounding box center [49, 79] width 99 height 22
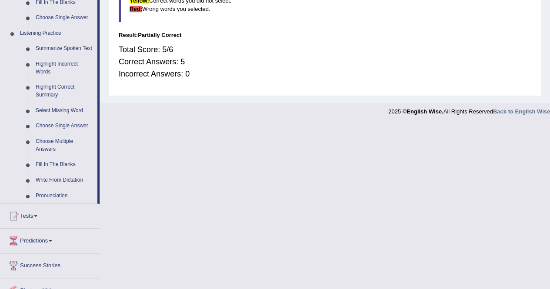
scroll to position [354, 0]
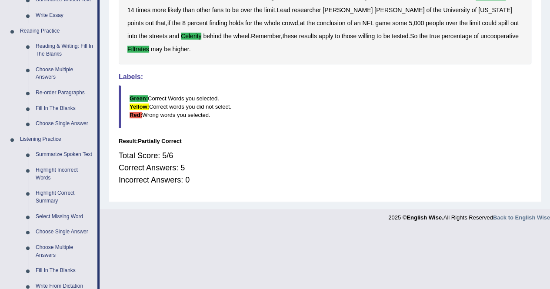
scroll to position [251, 0]
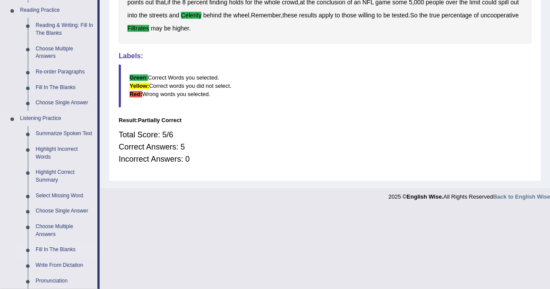
click at [46, 249] on link "Fill In The Blanks" at bounding box center [65, 250] width 66 height 16
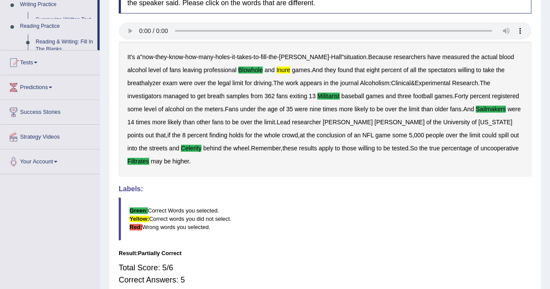
scroll to position [103, 0]
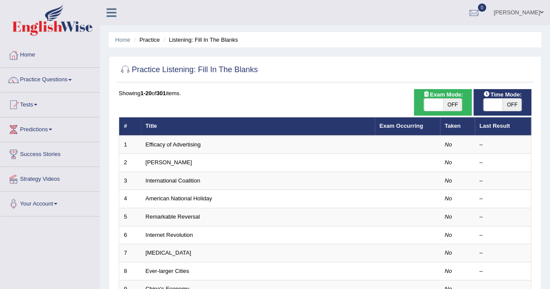
click at [47, 77] on link "Practice Questions" at bounding box center [49, 79] width 99 height 22
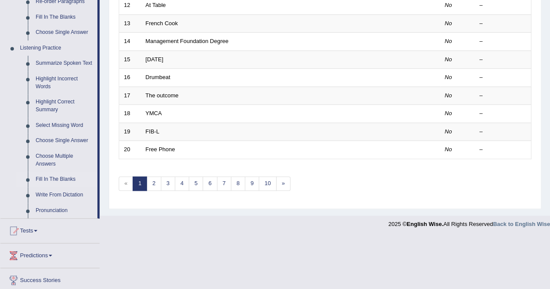
scroll to position [390, 0]
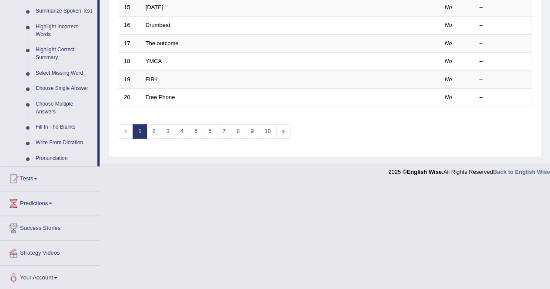
click at [43, 32] on link "Highlight Incorrect Words" at bounding box center [65, 30] width 66 height 23
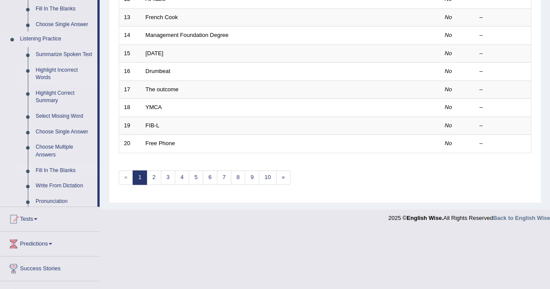
scroll to position [282, 0]
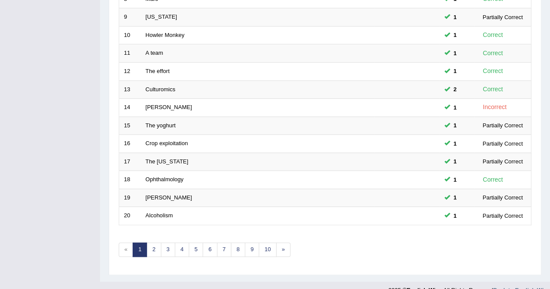
scroll to position [282, 0]
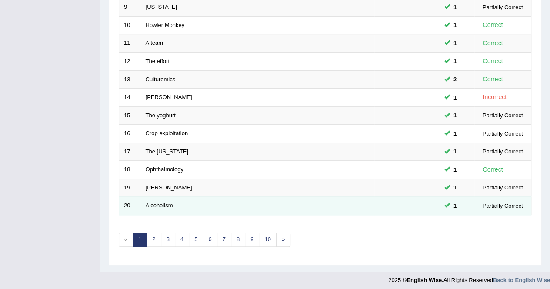
click at [507, 201] on div "Partially Correct" at bounding box center [502, 205] width 47 height 9
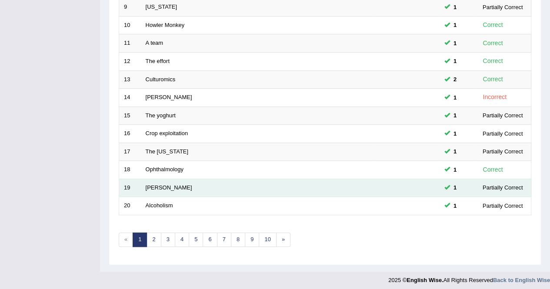
click at [514, 183] on div "Partially Correct" at bounding box center [502, 187] width 47 height 9
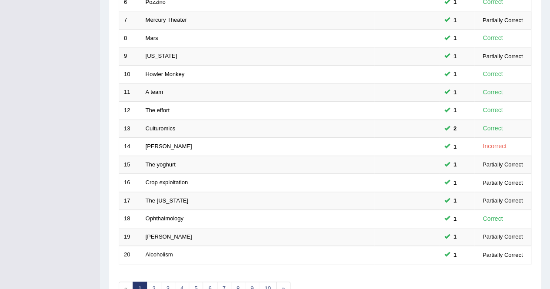
scroll to position [235, 0]
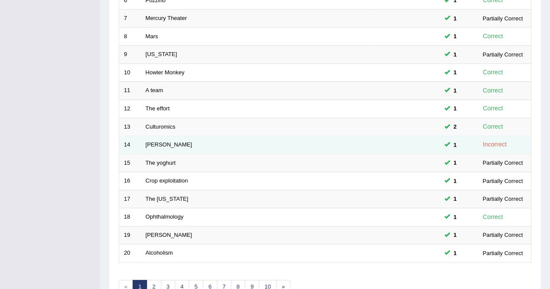
click at [499, 142] on div "Incorrect" at bounding box center [494, 145] width 31 height 10
click at [154, 144] on link "[PERSON_NAME]" at bounding box center [169, 144] width 47 height 7
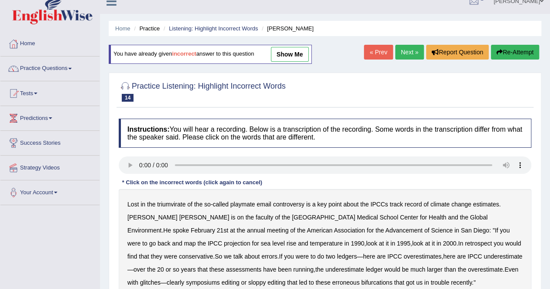
scroll to position [10, 0]
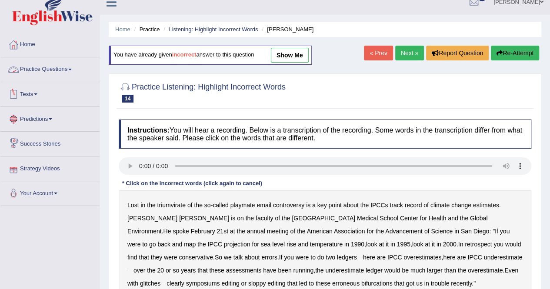
click at [46, 68] on link "Practice Questions" at bounding box center [49, 68] width 99 height 22
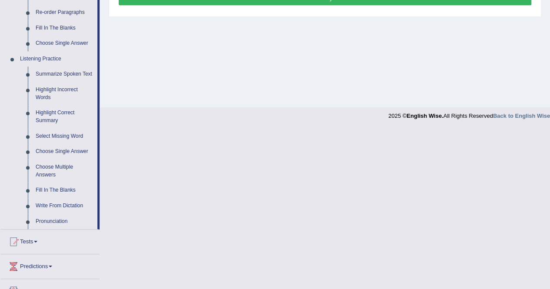
scroll to position [328, 0]
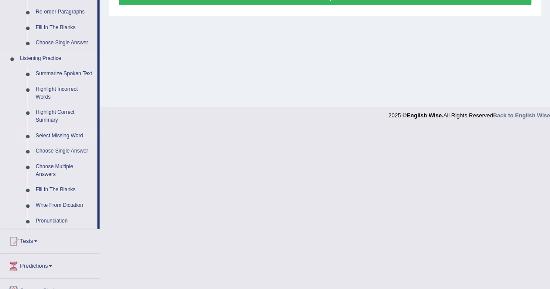
click at [70, 134] on link "Select Missing Word" at bounding box center [65, 136] width 66 height 16
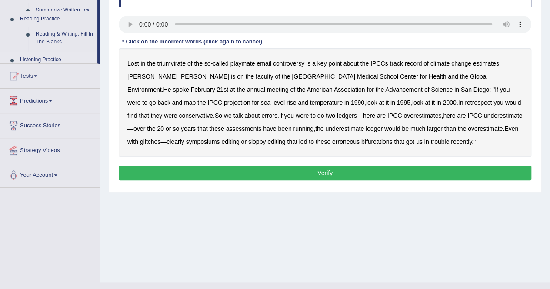
scroll to position [98, 0]
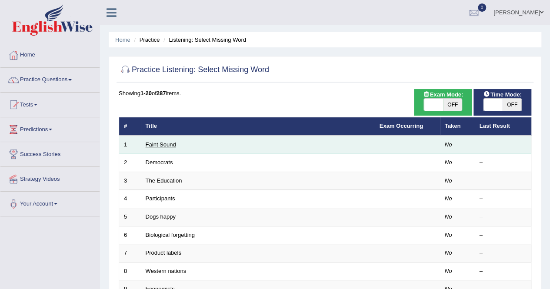
click at [168, 139] on td "Faint Sound" at bounding box center [258, 145] width 234 height 18
click at [171, 143] on link "Faint Sound" at bounding box center [161, 144] width 30 height 7
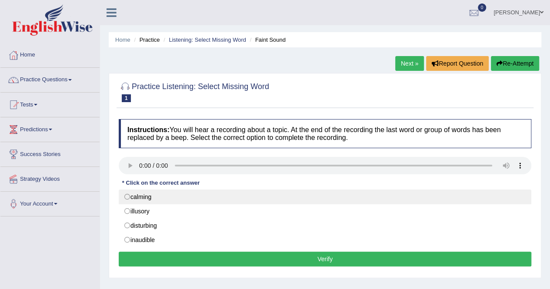
click at [128, 193] on label "calming" at bounding box center [325, 197] width 413 height 15
radio input "true"
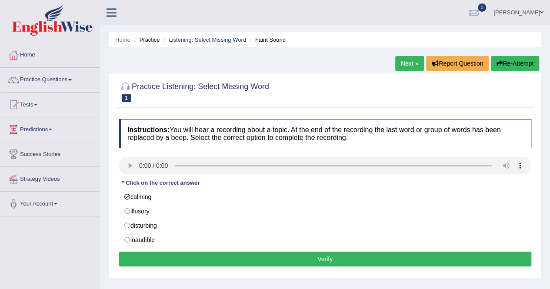
click at [301, 261] on button "Verify" at bounding box center [325, 259] width 413 height 15
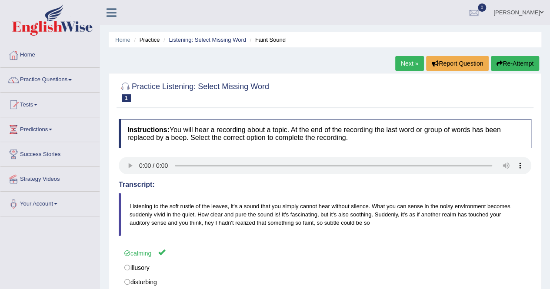
click at [411, 62] on link "Next »" at bounding box center [409, 63] width 29 height 15
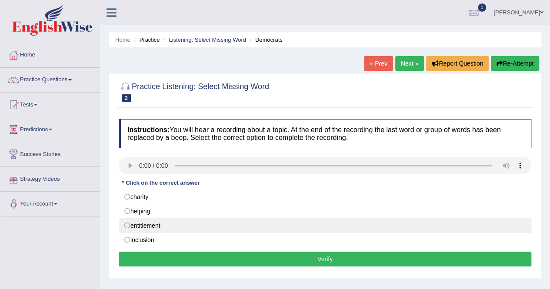
click at [128, 220] on label "entitlement" at bounding box center [325, 225] width 413 height 15
radio input "true"
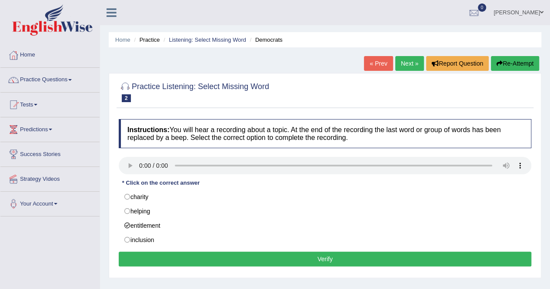
click at [290, 252] on button "Verify" at bounding box center [325, 259] width 413 height 15
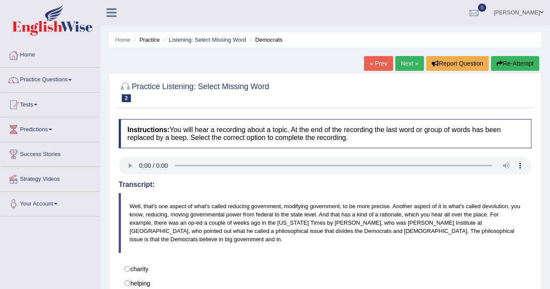
scroll to position [13, 0]
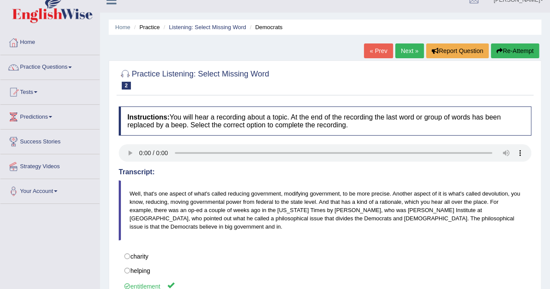
click at [406, 50] on link "Next »" at bounding box center [409, 50] width 29 height 15
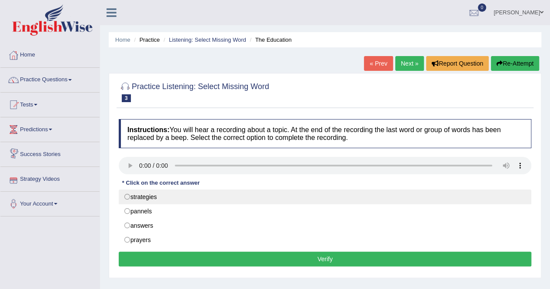
click at [133, 195] on label "strategies" at bounding box center [325, 197] width 413 height 15
radio input "true"
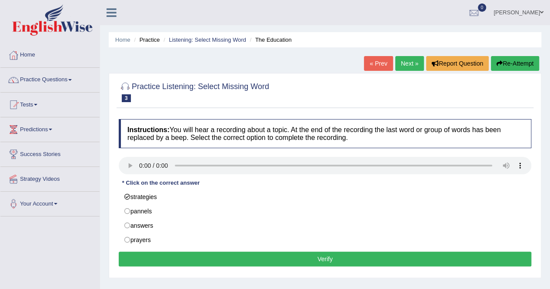
click at [320, 259] on button "Verify" at bounding box center [325, 259] width 413 height 15
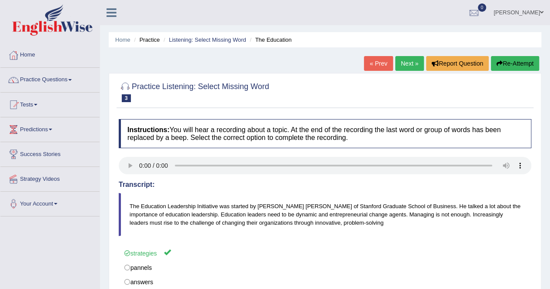
click at [407, 63] on link "Next »" at bounding box center [409, 63] width 29 height 15
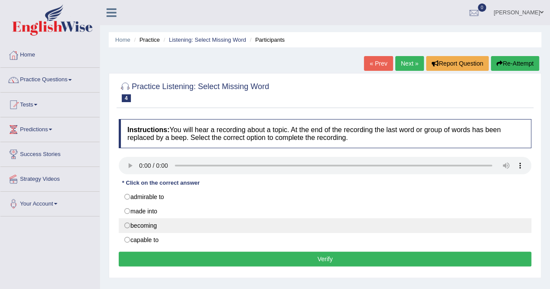
click at [131, 222] on label "becoming" at bounding box center [325, 225] width 413 height 15
radio input "true"
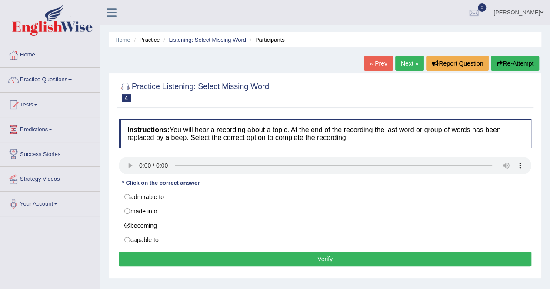
click at [320, 260] on button "Verify" at bounding box center [325, 259] width 413 height 15
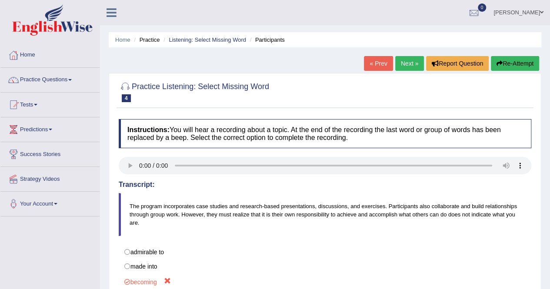
click at [519, 64] on button "Re-Attempt" at bounding box center [515, 63] width 48 height 15
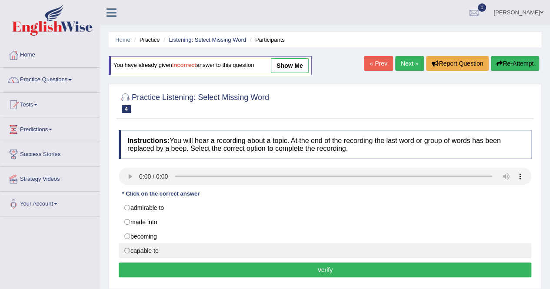
click at [128, 247] on label "capable to" at bounding box center [325, 250] width 413 height 15
radio input "true"
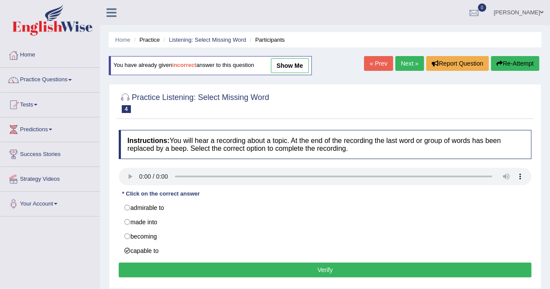
click at [306, 266] on button "Verify" at bounding box center [325, 270] width 413 height 15
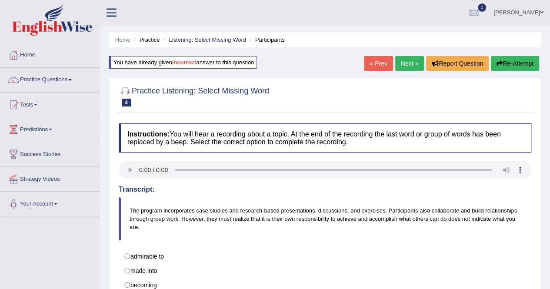
click at [411, 64] on link "Next »" at bounding box center [409, 63] width 29 height 15
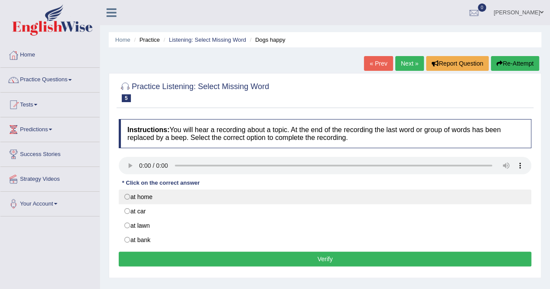
click at [131, 197] on label "at home" at bounding box center [325, 197] width 413 height 15
radio input "true"
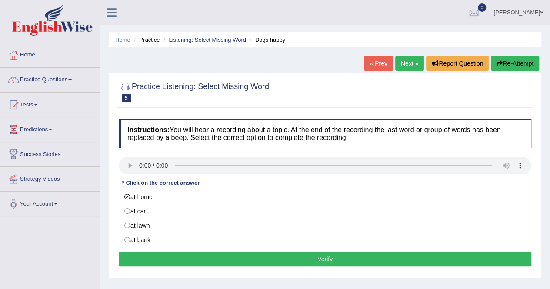
click at [278, 258] on button "Verify" at bounding box center [325, 259] width 413 height 15
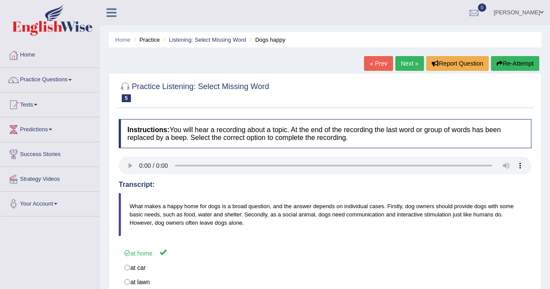
click at [408, 67] on link "Next »" at bounding box center [409, 63] width 29 height 15
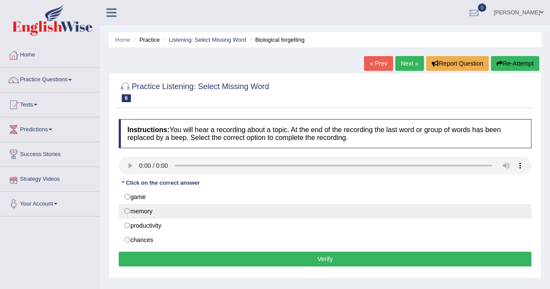
click at [129, 211] on label "memory" at bounding box center [325, 211] width 413 height 15
radio input "true"
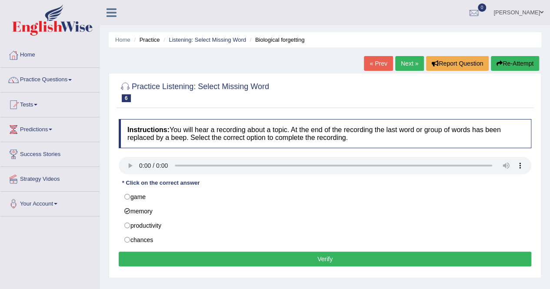
click at [314, 256] on button "Verify" at bounding box center [325, 259] width 413 height 15
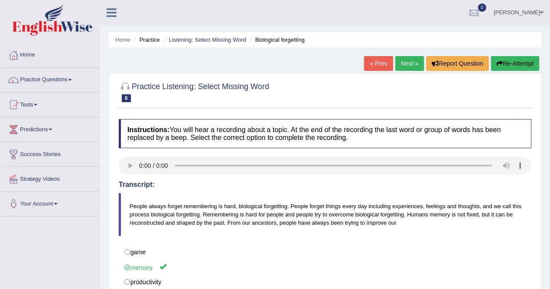
click at [411, 66] on link "Next »" at bounding box center [409, 63] width 29 height 15
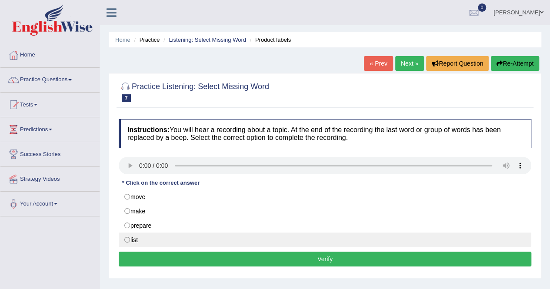
click at [123, 240] on label "list" at bounding box center [325, 240] width 413 height 15
radio input "true"
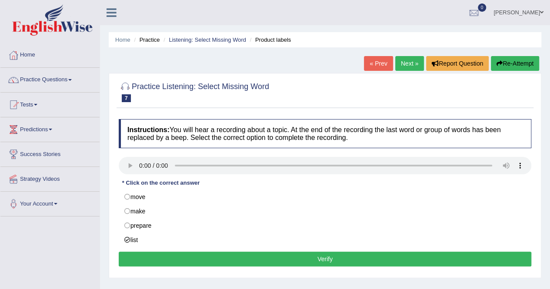
click at [306, 258] on button "Verify" at bounding box center [325, 259] width 413 height 15
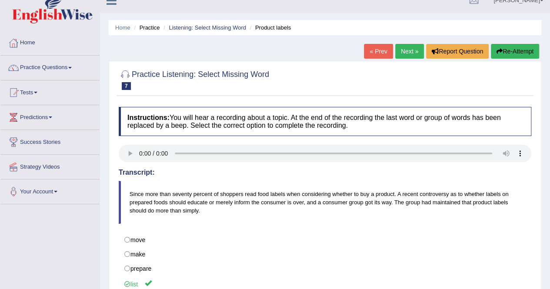
scroll to position [12, 0]
click at [410, 49] on link "Next »" at bounding box center [409, 51] width 29 height 15
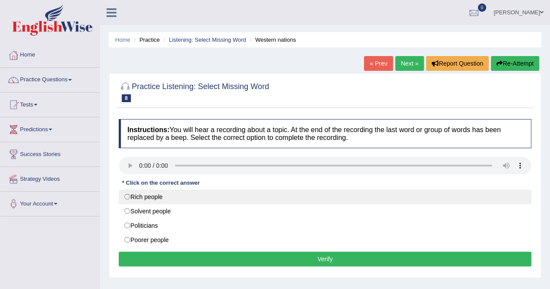
click at [132, 194] on label "Rich people" at bounding box center [325, 197] width 413 height 15
radio input "true"
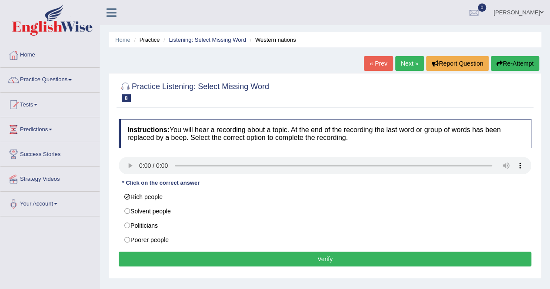
click at [323, 257] on button "Verify" at bounding box center [325, 259] width 413 height 15
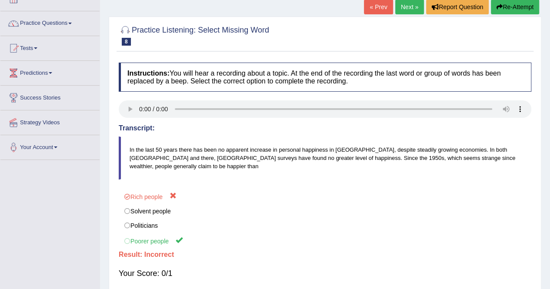
scroll to position [59, 0]
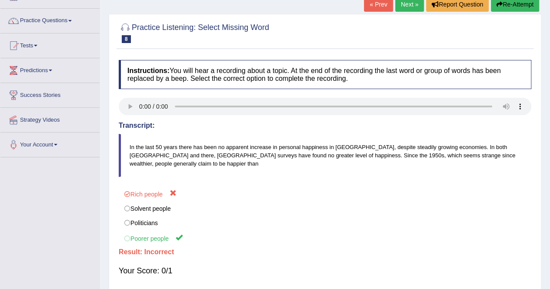
click at [411, 7] on link "Next »" at bounding box center [409, 4] width 29 height 15
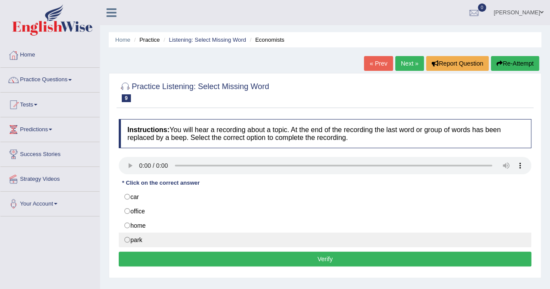
click at [125, 240] on label "park" at bounding box center [325, 240] width 413 height 15
radio input "true"
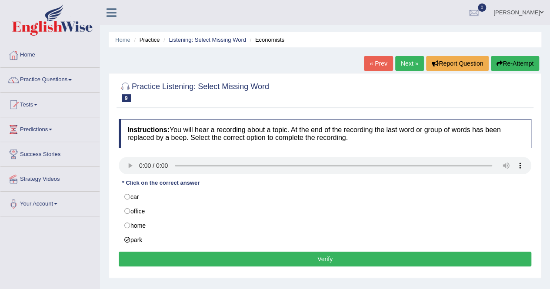
click at [269, 261] on button "Verify" at bounding box center [325, 259] width 413 height 15
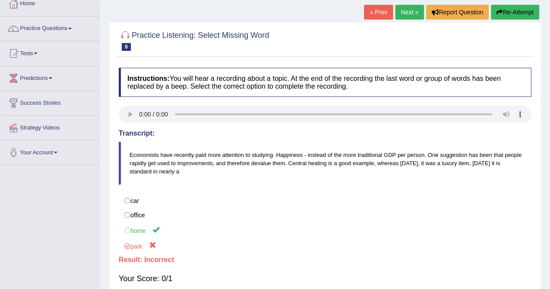
scroll to position [51, 0]
click at [514, 6] on button "Re-Attempt" at bounding box center [515, 12] width 48 height 15
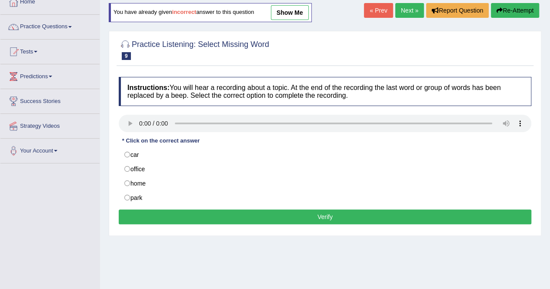
scroll to position [51, 0]
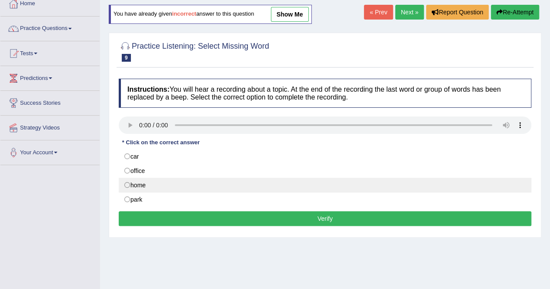
click at [130, 182] on label "home" at bounding box center [325, 185] width 413 height 15
radio input "true"
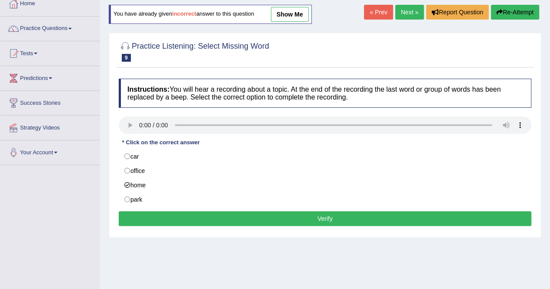
click at [327, 216] on button "Verify" at bounding box center [325, 218] width 413 height 15
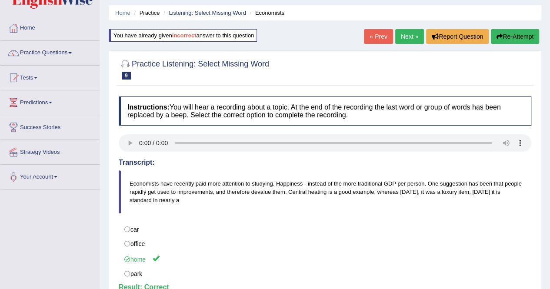
scroll to position [0, 0]
